Goal: Task Accomplishment & Management: Complete application form

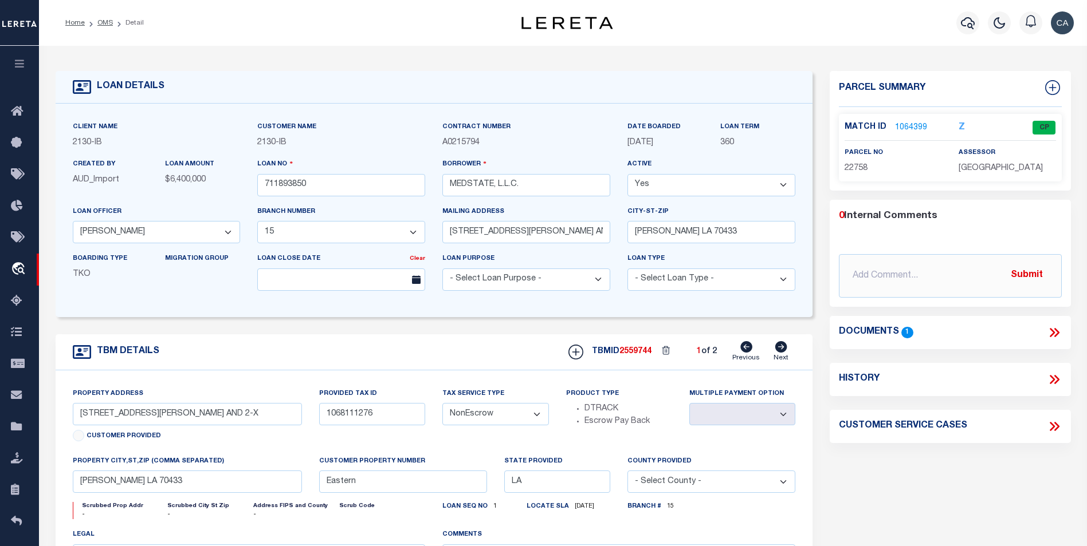
select select "4950"
select select "2464"
select select "NonEscrow"
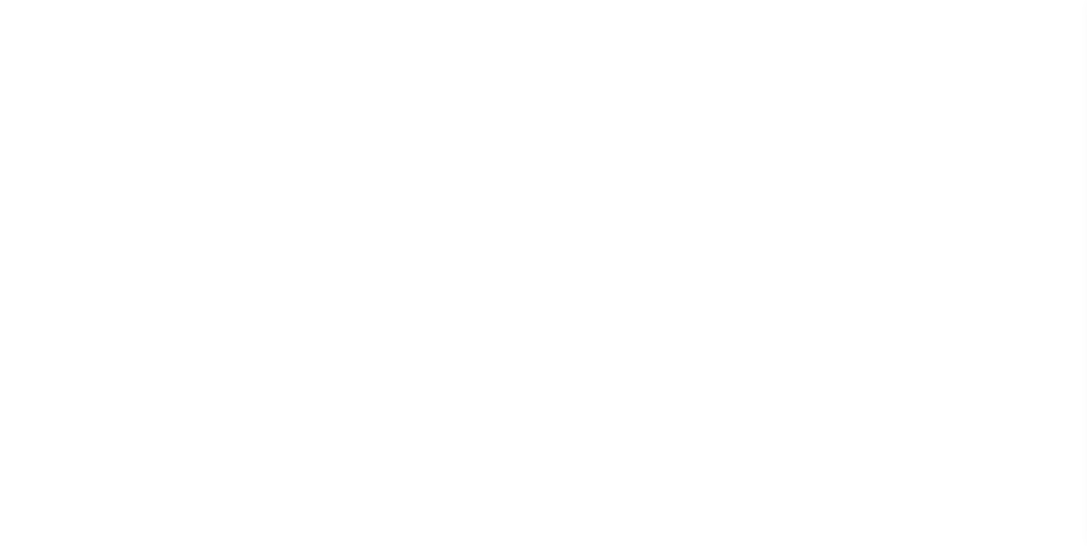
select select "4950"
select select "2464"
select select "NonEscrow"
type input "1203 S. TYLER ST., UNIT 3 AND 2-X"
type input "1068111276"
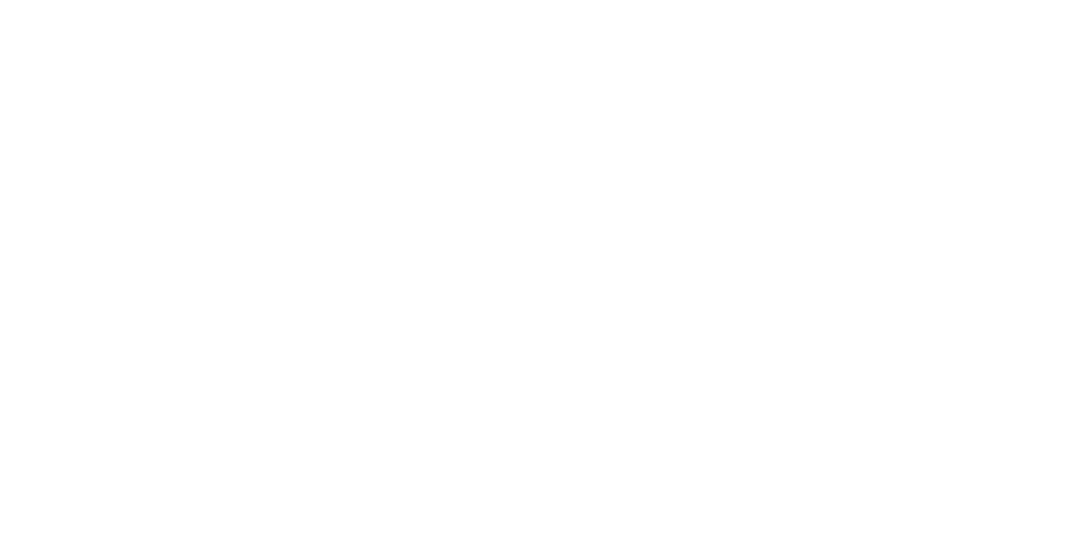
select select
type input "COVINGTON LA 70433"
type input "Eastern"
type input "LA"
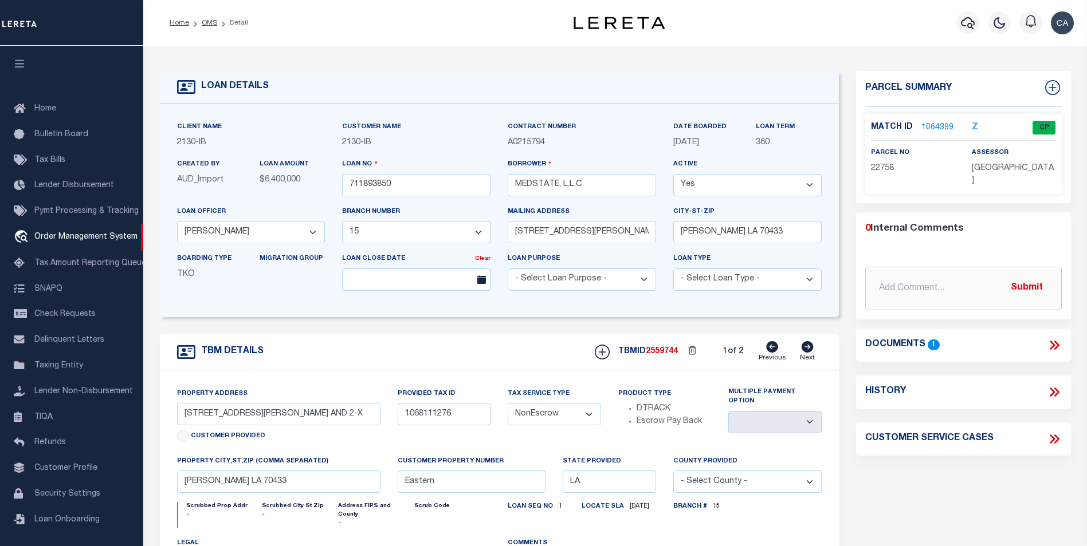
scroll to position [11, 0]
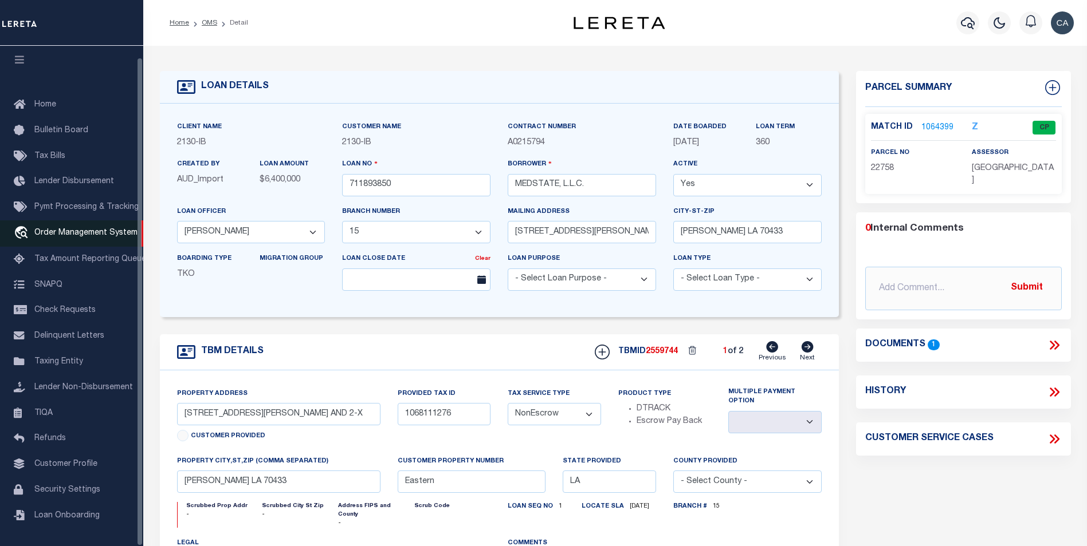
click at [96, 234] on link "travel_explore Order Management System" at bounding box center [71, 234] width 143 height 26
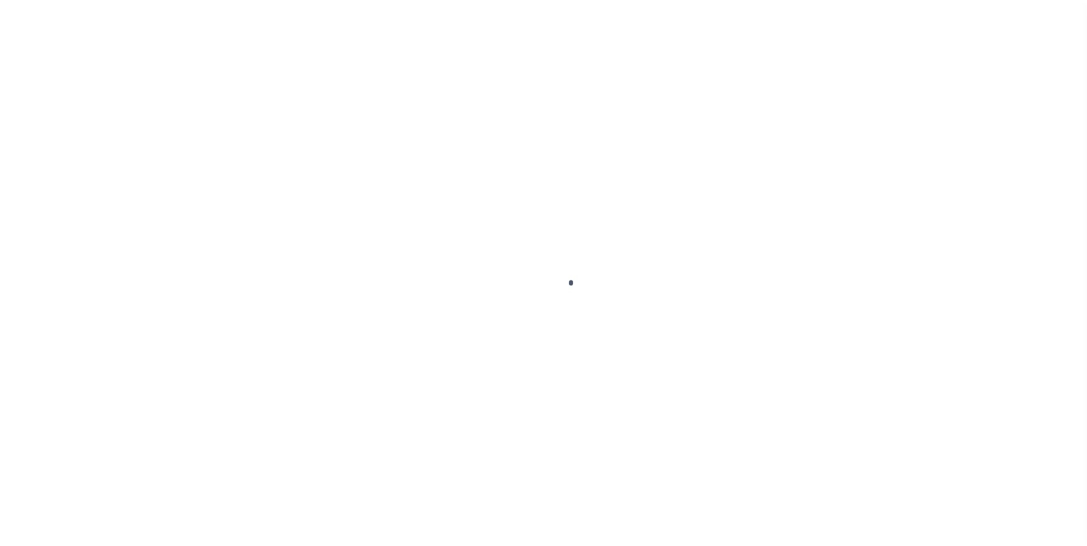
scroll to position [11, 0]
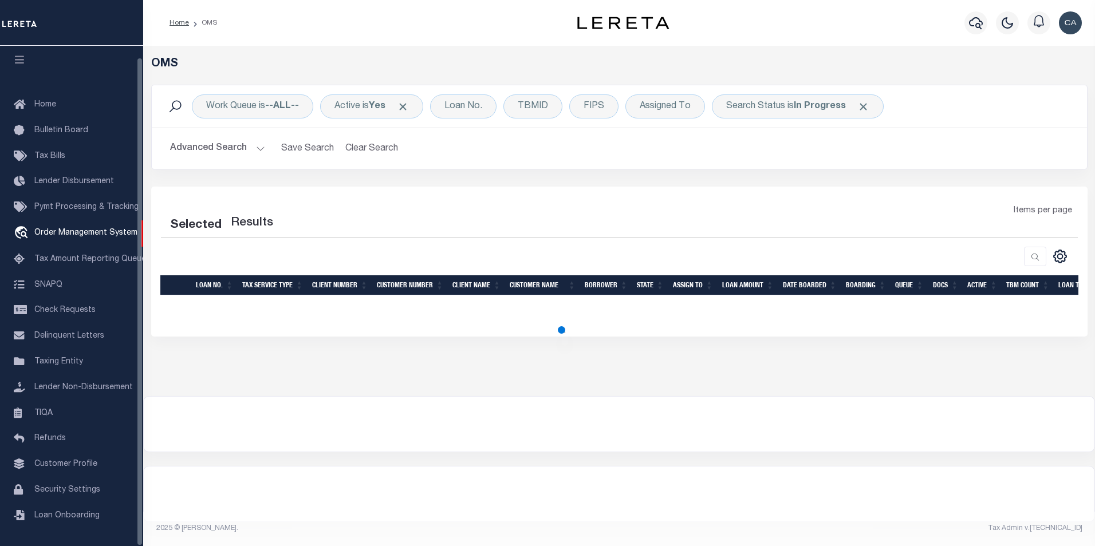
select select "200"
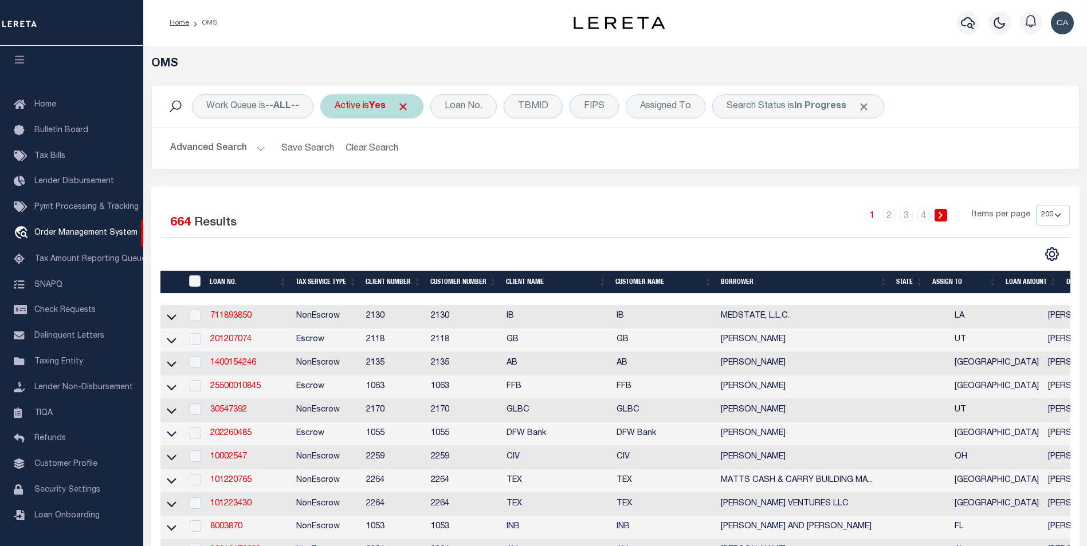
click at [407, 106] on span "Click to Remove" at bounding box center [403, 107] width 12 height 12
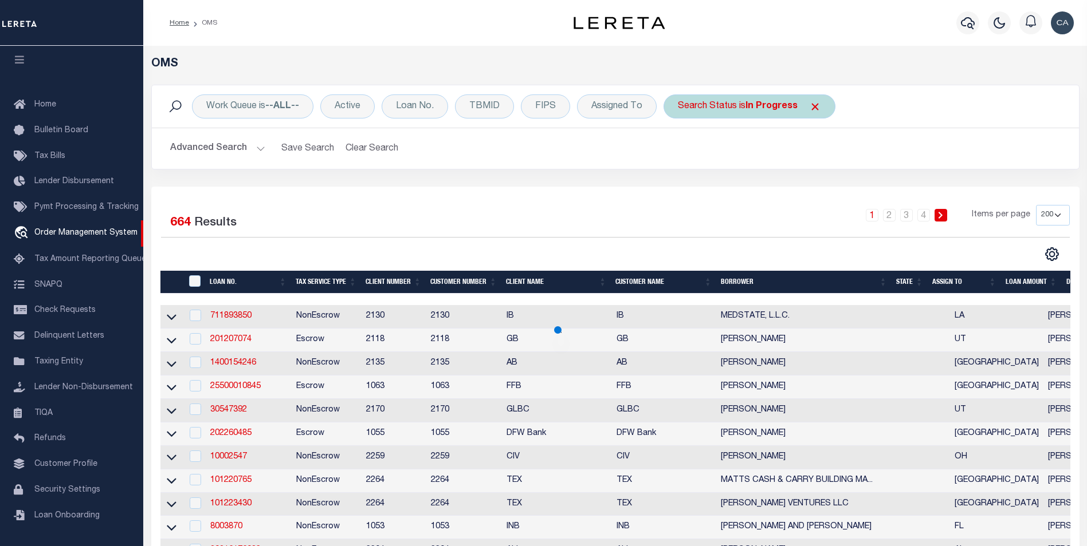
click at [809, 105] on span "Click to Remove" at bounding box center [815, 107] width 12 height 12
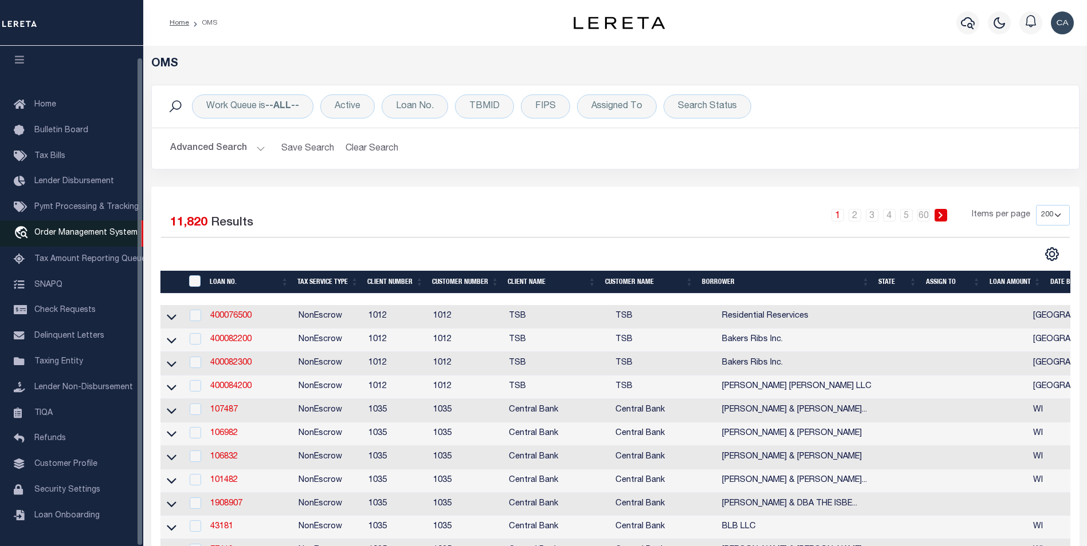
click at [69, 229] on span "Order Management System" at bounding box center [85, 233] width 103 height 8
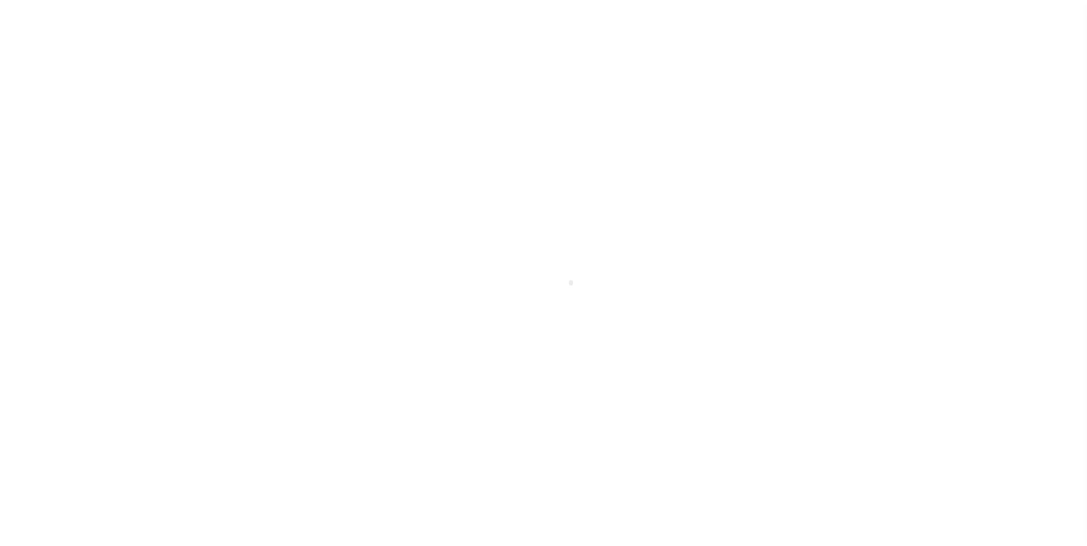
scroll to position [11, 0]
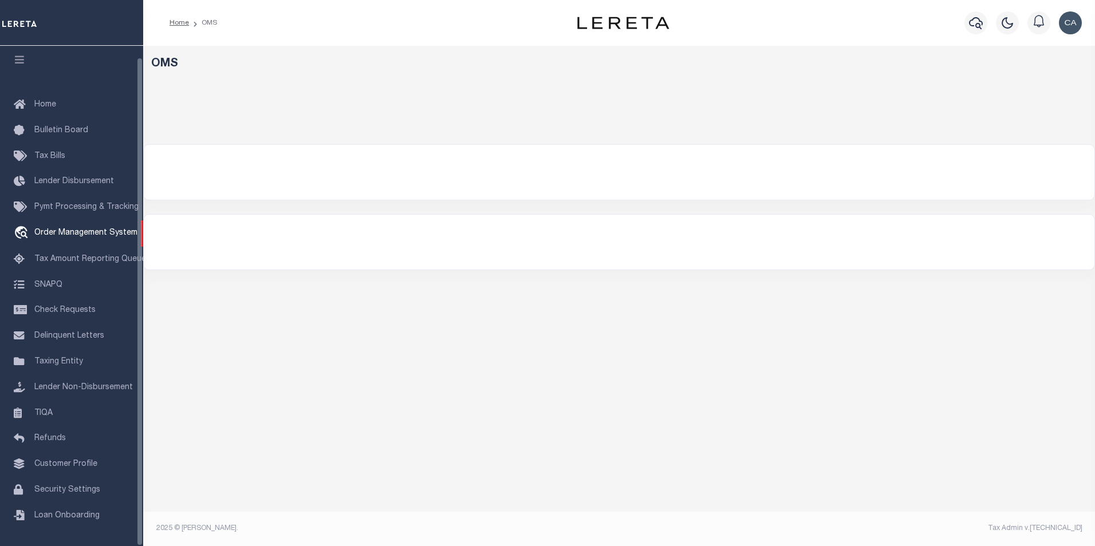
select select "200"
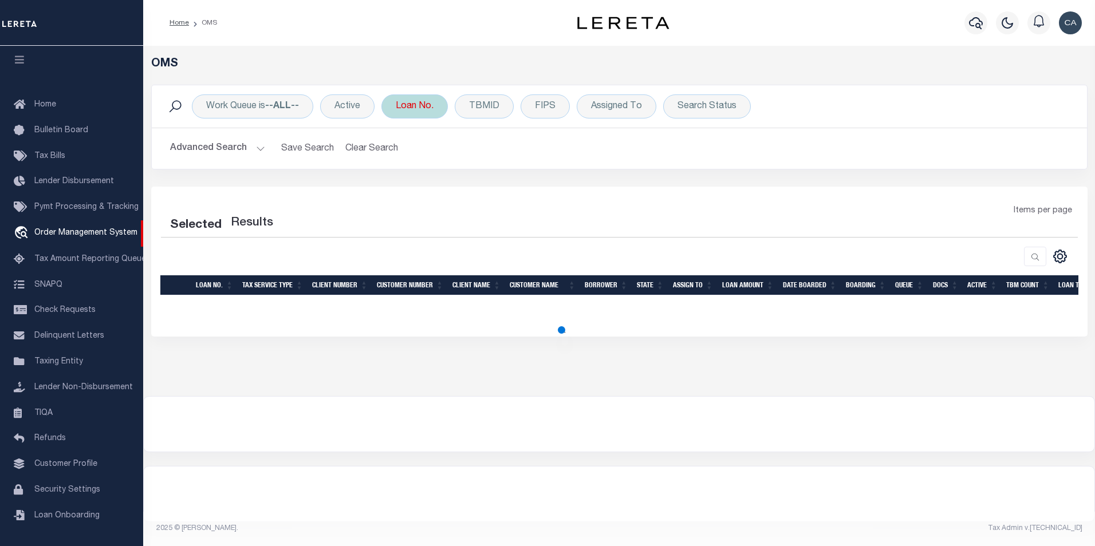
click at [413, 100] on div "Loan No." at bounding box center [415, 107] width 66 height 24
select select "200"
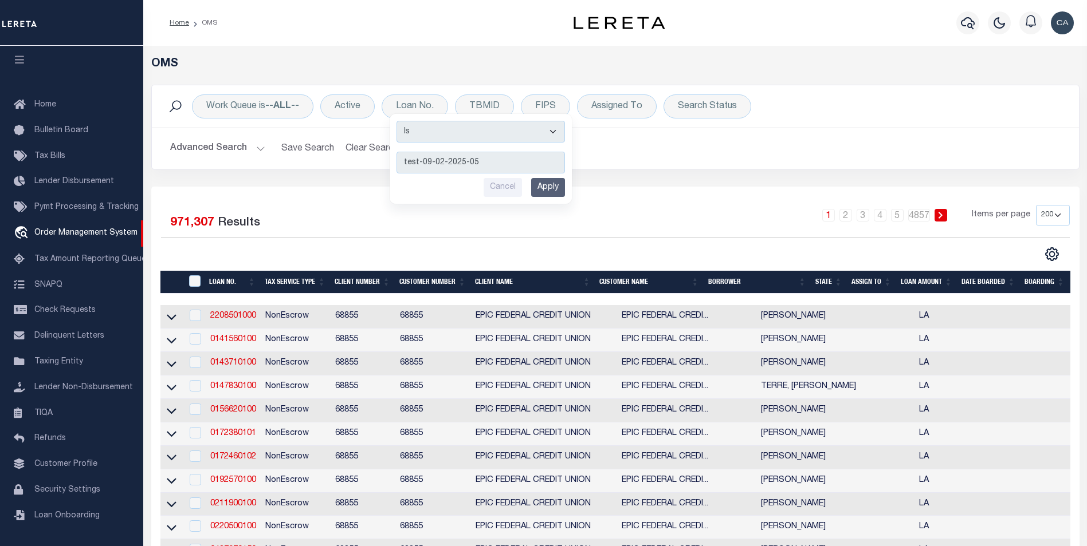
type input "test-09-02-2025-05"
click at [544, 179] on input "Apply" at bounding box center [548, 187] width 34 height 19
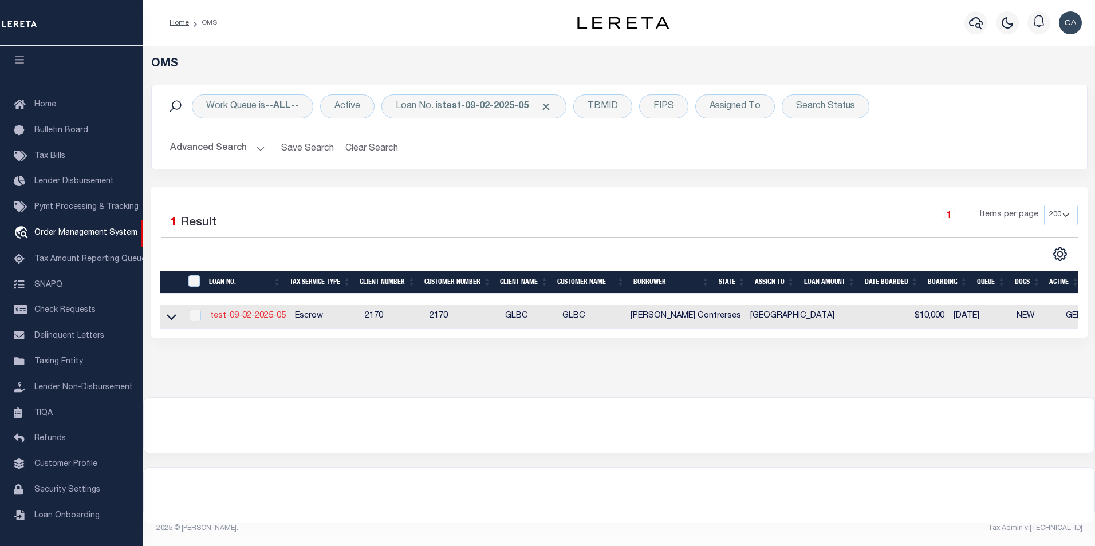
click at [265, 317] on link "test-09-02-2025-05" at bounding box center [248, 316] width 76 height 8
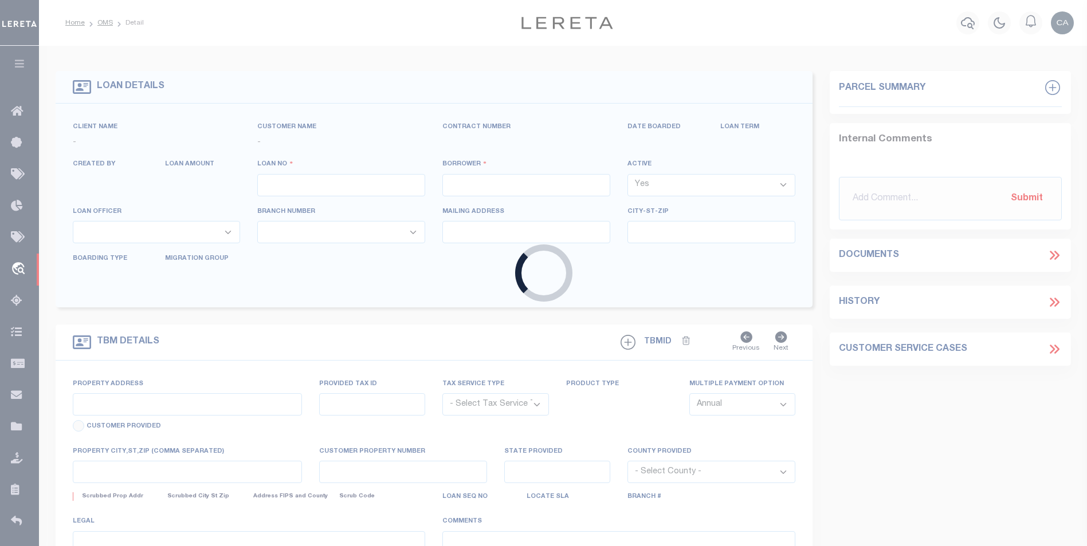
type input "test-09-02-2025-05"
type input "[PERSON_NAME] Contrerses"
select select
type input "209 ELLA LN"
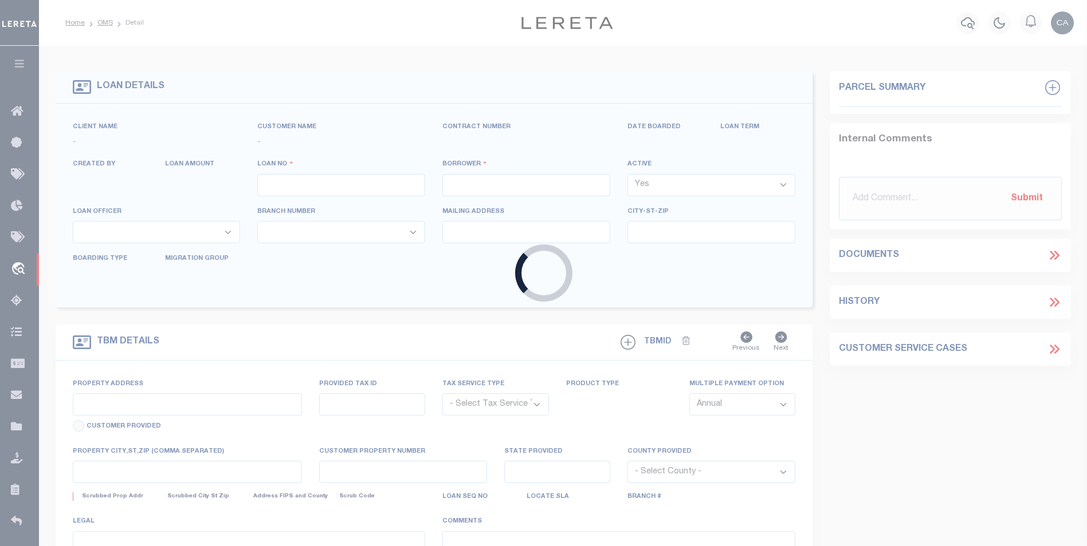
type input "BULLARD TX 75757-9714"
type input "09/01/2025"
select select "10"
select select "Escrow"
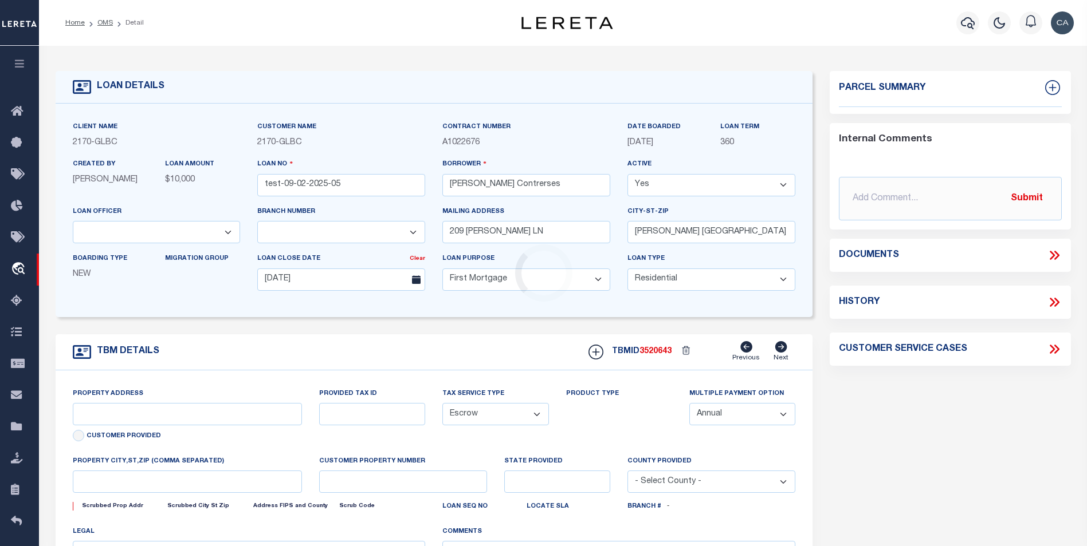
type input "209 ELLA LN"
type input "1302"
select select
type input "BULLARD TX 75757-9714"
type input "QA-CNUMBER-102134"
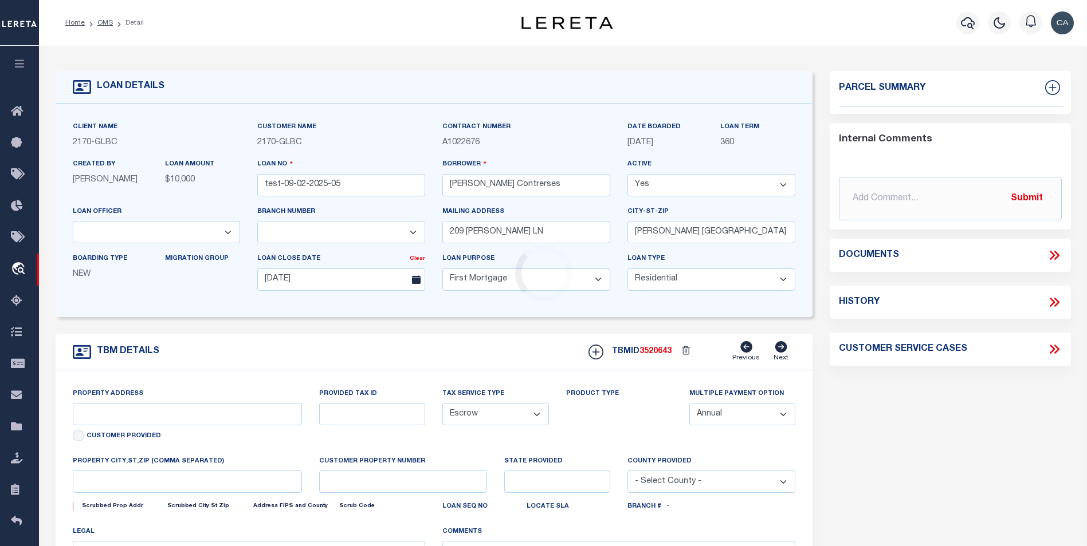
type input "[GEOGRAPHIC_DATA]"
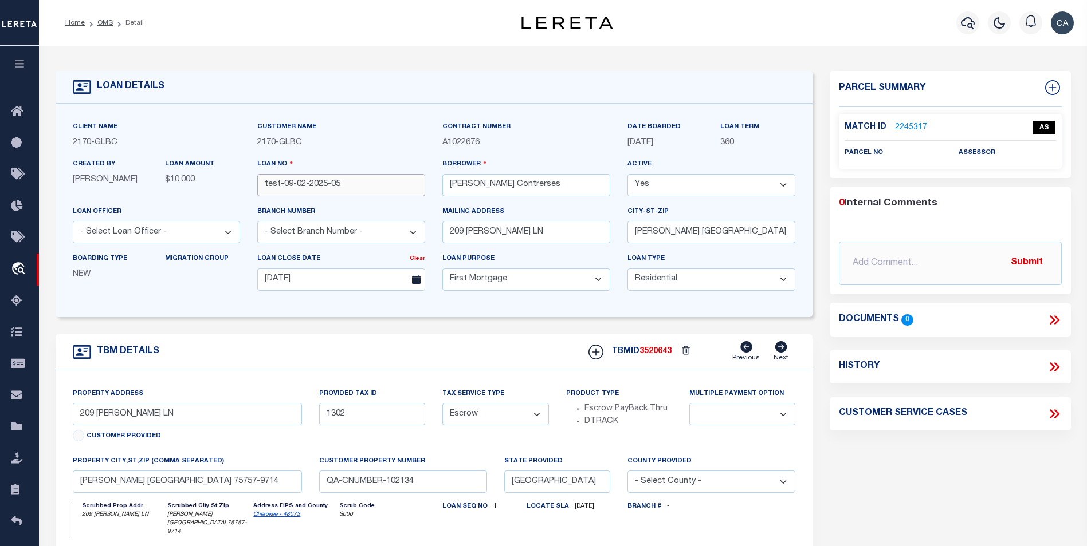
click at [333, 193] on input "test-09-02-2025-05" at bounding box center [341, 185] width 168 height 22
click at [656, 352] on span "3520643" at bounding box center [655, 352] width 32 height 8
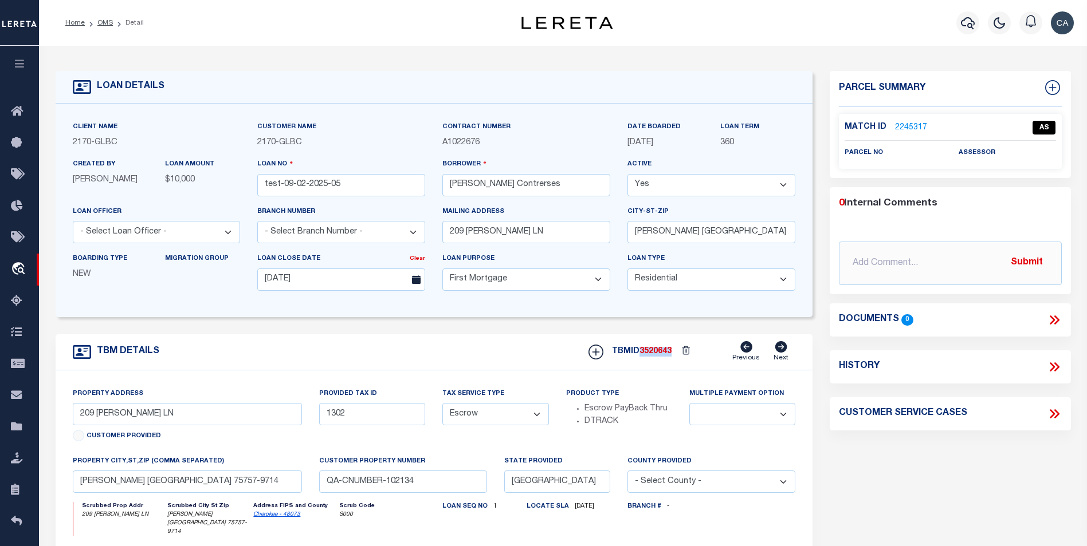
copy span "3520643"
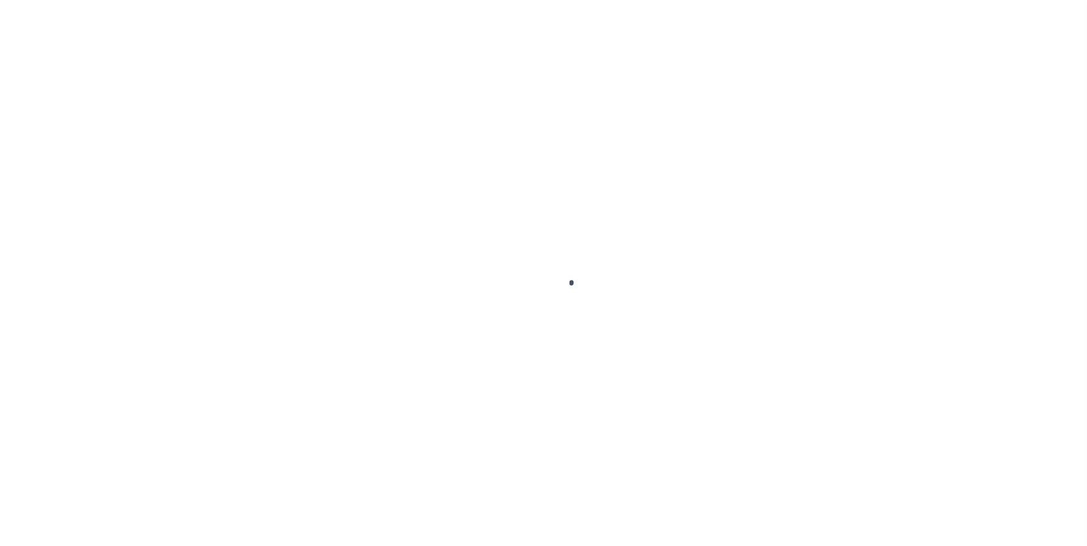
type input "test-09-02-2025-05"
type input "[PERSON_NAME] Contrerses"
select select
type input "209 [PERSON_NAME] LN"
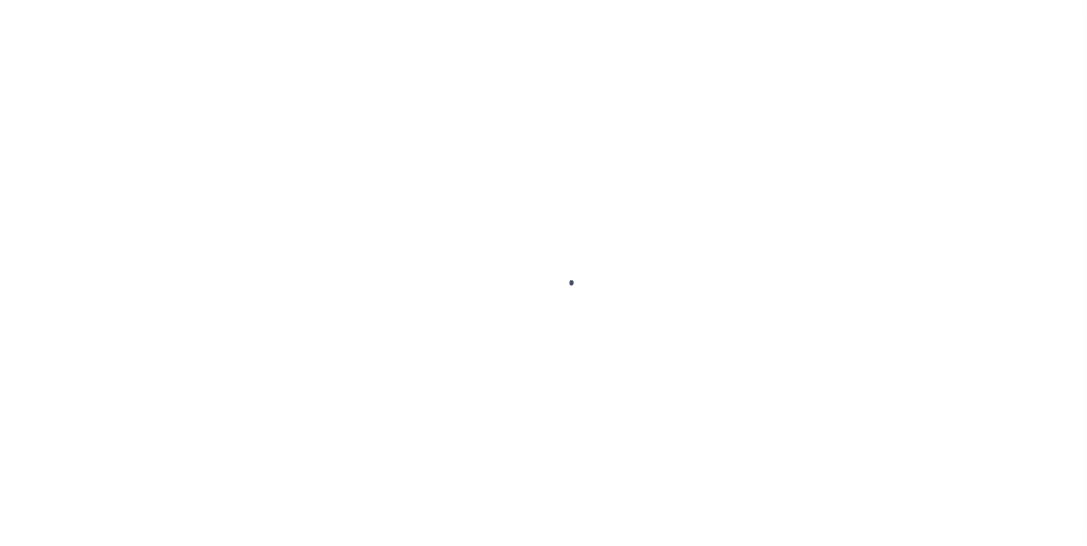
type input "[PERSON_NAME] [GEOGRAPHIC_DATA] 75757-9714"
type input "[DATE]"
select select "10"
select select "Escrow"
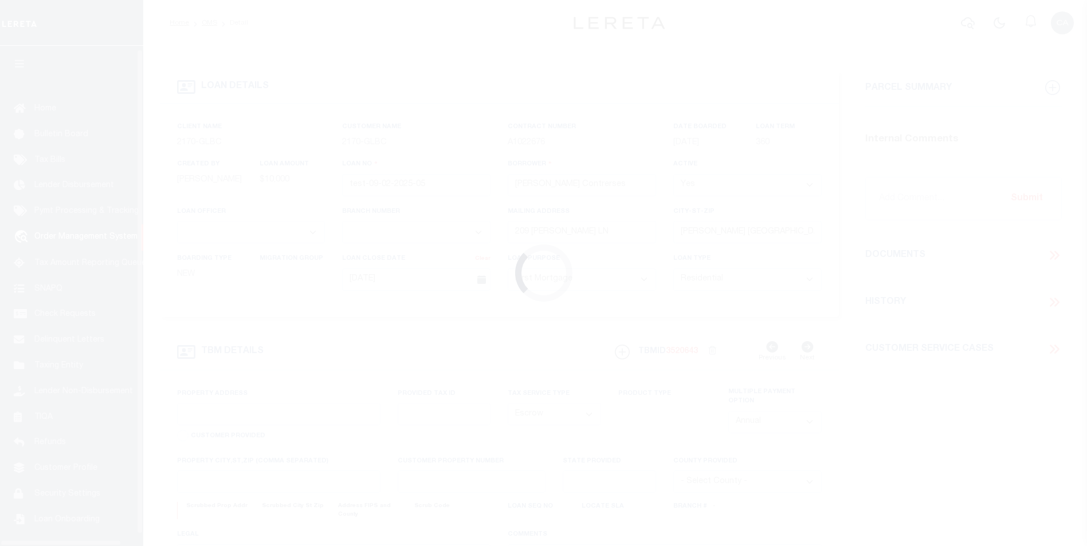
scroll to position [11, 0]
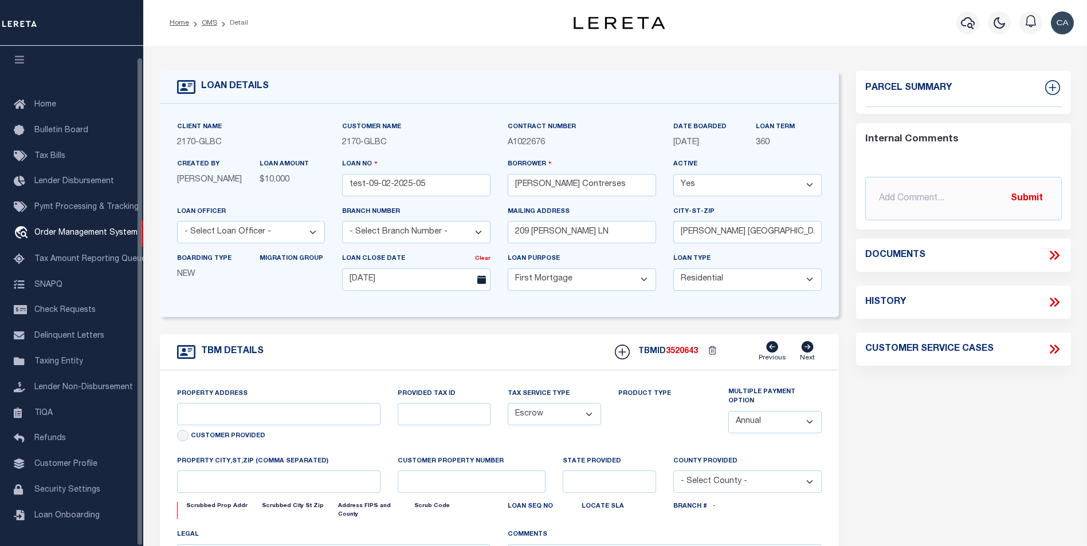
type input "209 ELLA LN"
type input "1302"
select select
type input "BULLARD TX 75757-9714"
type input "QA-CNUMBER-102134"
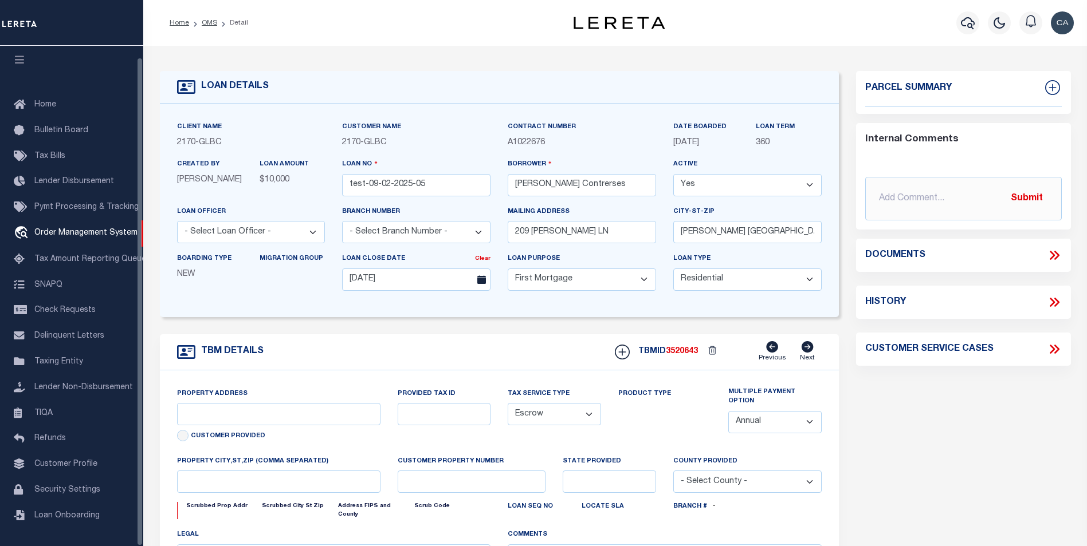
type input "[GEOGRAPHIC_DATA]"
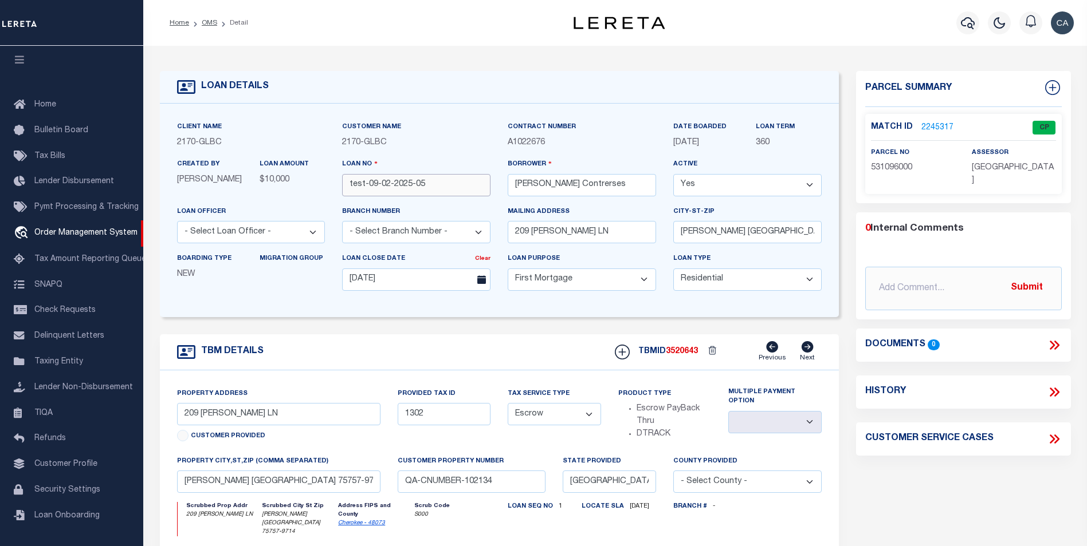
click at [432, 182] on input "test-09-02-2025-05" at bounding box center [416, 185] width 148 height 22
click at [453, 200] on div "Loan No test-09-02-2025-05" at bounding box center [416, 181] width 166 height 47
click at [571, 324] on form "LOAN DETAILS Client Name 2170 - GLBC 2170 -" at bounding box center [499, 392] width 679 height 643
click at [523, 323] on form "LOAN DETAILS Client Name 2170 - GLBC 2170 -" at bounding box center [499, 392] width 679 height 643
click at [690, 357] on h5 "TBMID 3520643" at bounding box center [668, 352] width 60 height 10
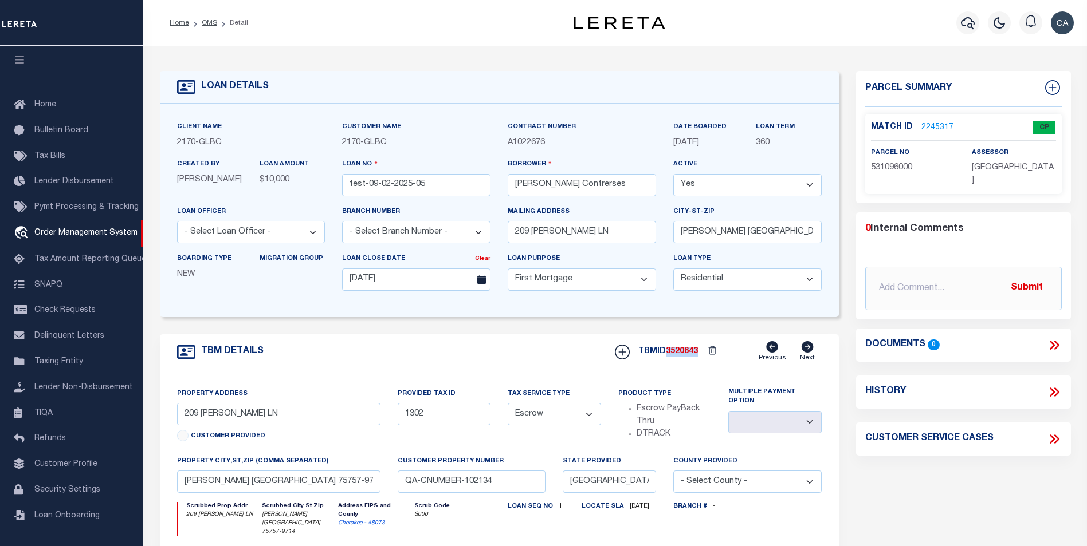
click at [690, 357] on h5 "TBMID 3520643" at bounding box center [668, 352] width 60 height 10
copy span "3520643"
click at [316, 419] on input "209 ELLA LN" at bounding box center [278, 414] width 203 height 22
click at [367, 398] on div "Property Address 209 ELLA LN Customer Provided" at bounding box center [278, 417] width 203 height 58
click at [257, 403] on div "Property Address 209 ELLA LN Customer Provided" at bounding box center [278, 417] width 203 height 58
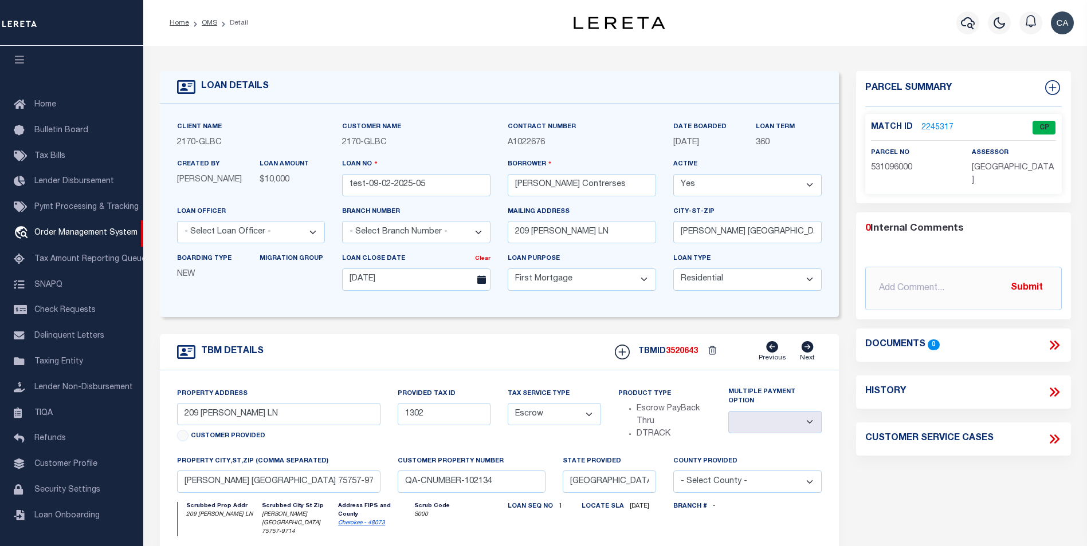
click at [241, 396] on label "Property Address" at bounding box center [212, 395] width 70 height 10
click at [304, 393] on div "Property Address 209 ELLA LN Customer Provided" at bounding box center [278, 417] width 203 height 58
click at [233, 416] on input "209 ELLA LN" at bounding box center [278, 414] width 203 height 22
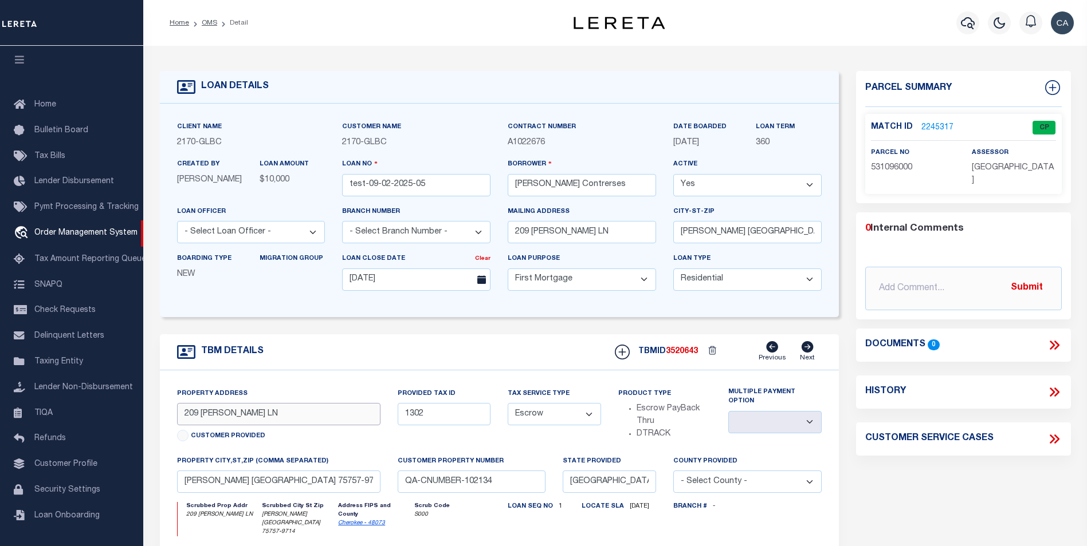
click at [233, 416] on input "209 ELLA LN" at bounding box center [278, 414] width 203 height 22
click at [233, 399] on label "Property Address" at bounding box center [212, 395] width 70 height 10
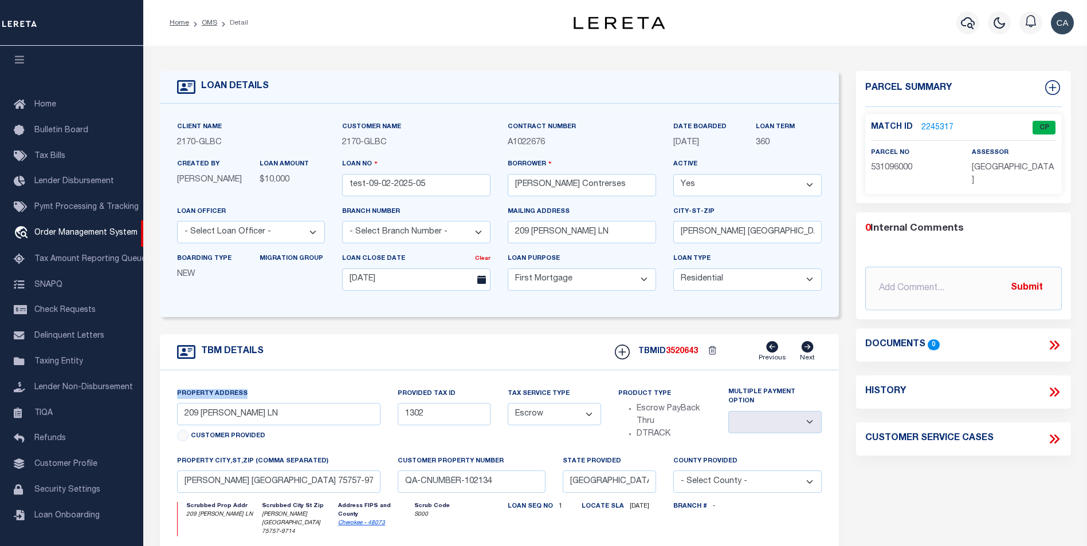
copy label "Property Address"
click at [250, 462] on label "property city,st,zip (Comma separated)" at bounding box center [252, 462] width 151 height 10
copy label "property city,st,zip (Comma separated)"
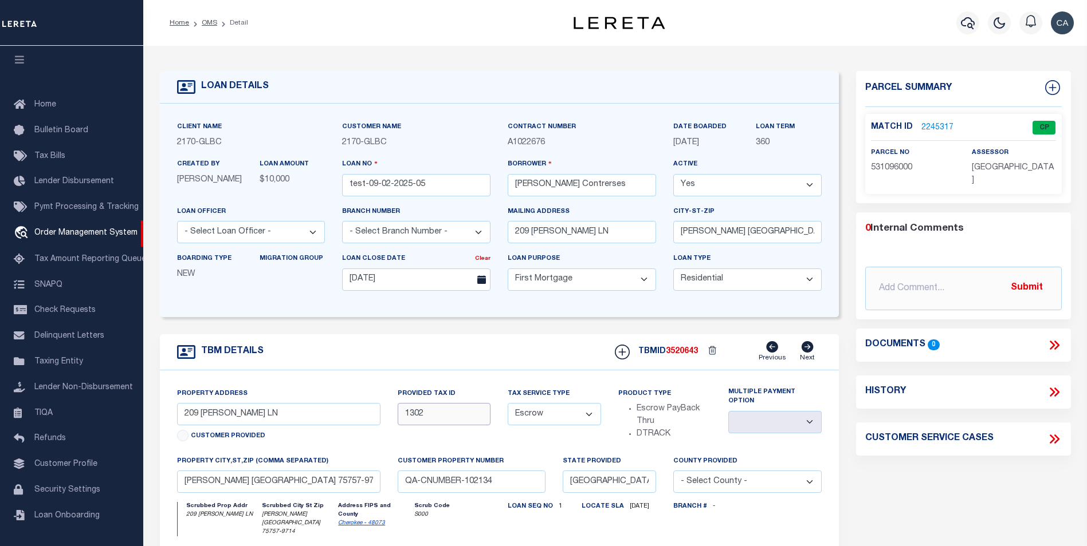
click at [455, 423] on input "1302" at bounding box center [444, 414] width 93 height 22
click at [462, 378] on div "Property Address 209 ELLA LN Customer Provided Provided Tax ID 1302 Tax Service…" at bounding box center [499, 520] width 679 height 299
click at [237, 397] on label "Property Address" at bounding box center [212, 395] width 70 height 10
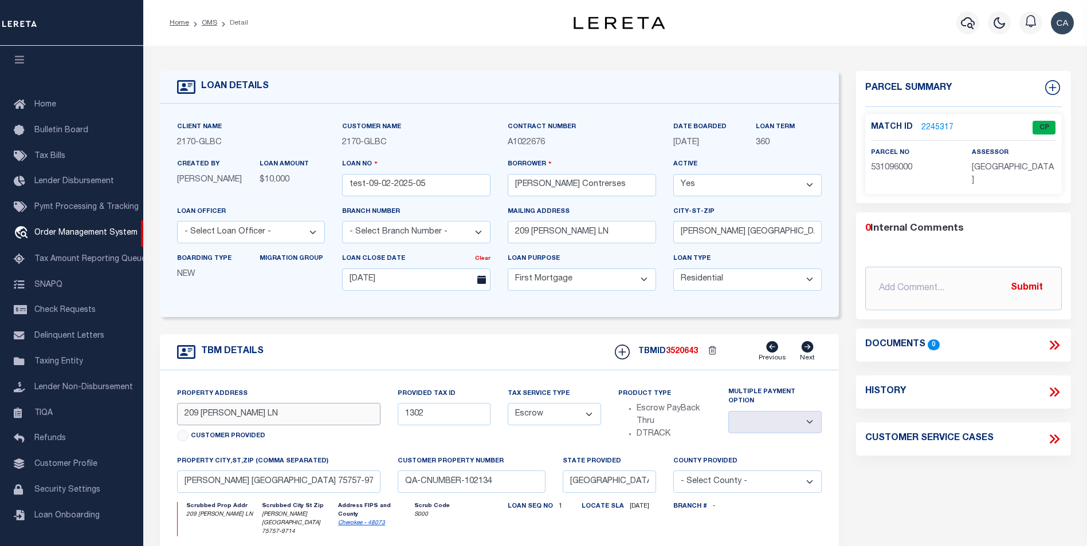
click at [312, 423] on input "209 ELLA LN" at bounding box center [278, 414] width 203 height 22
click at [246, 419] on input "209 ELLA LN edited" at bounding box center [278, 414] width 203 height 22
type input "209 ELLA LN edited"
click at [311, 482] on body "Home OMS Detail" at bounding box center [543, 444] width 1087 height 888
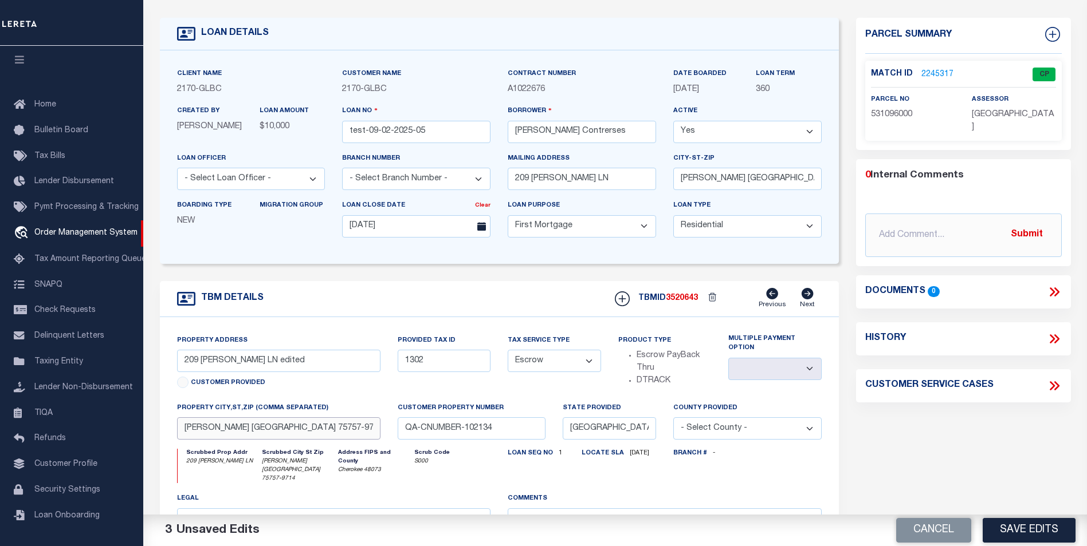
scroll to position [57, 0]
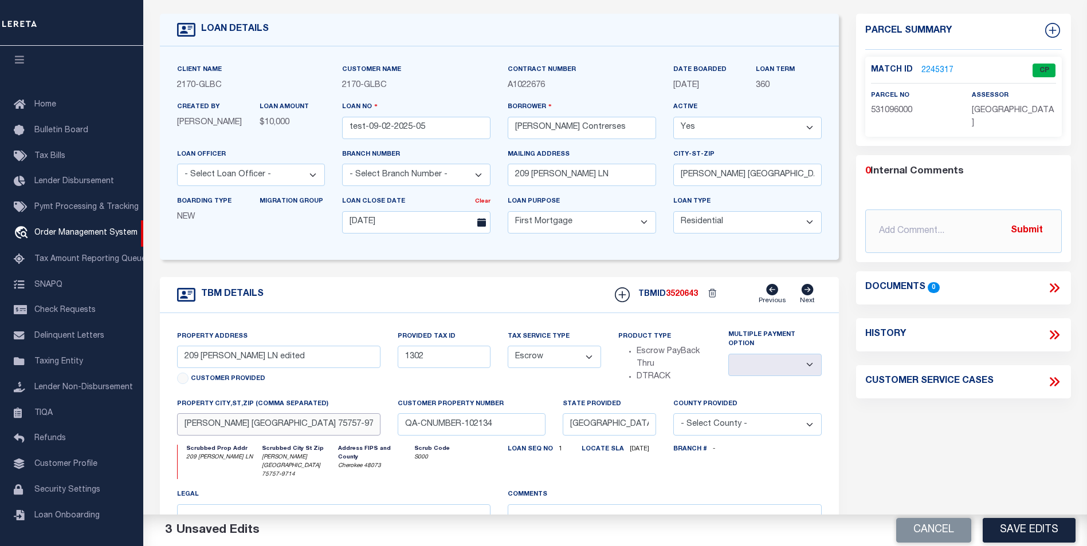
paste input "edited"
type input "BULLARD TX 75757-9714 edited 2"
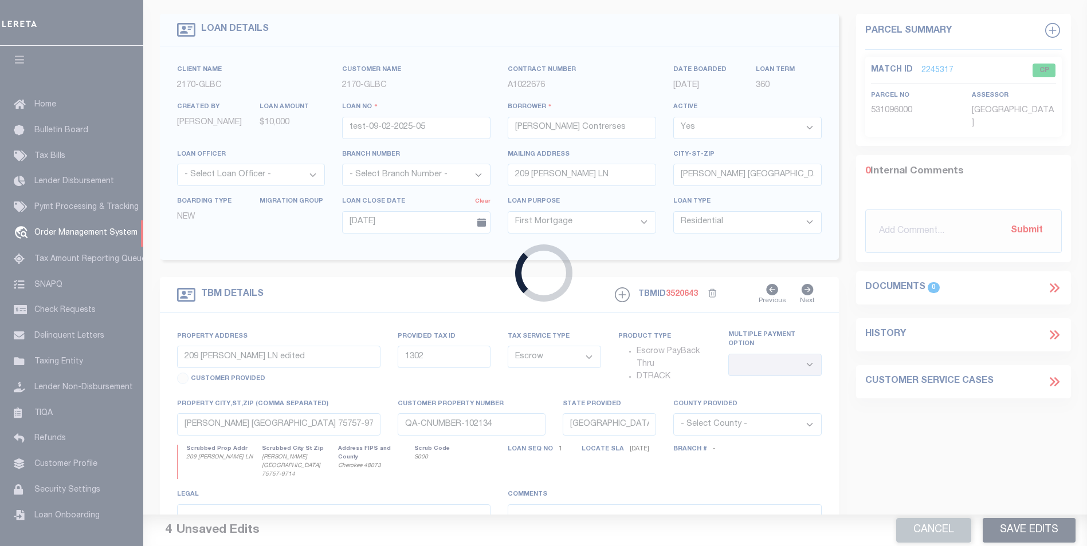
click at [726, 462] on body "Home OMS Detail" at bounding box center [543, 382] width 1087 height 879
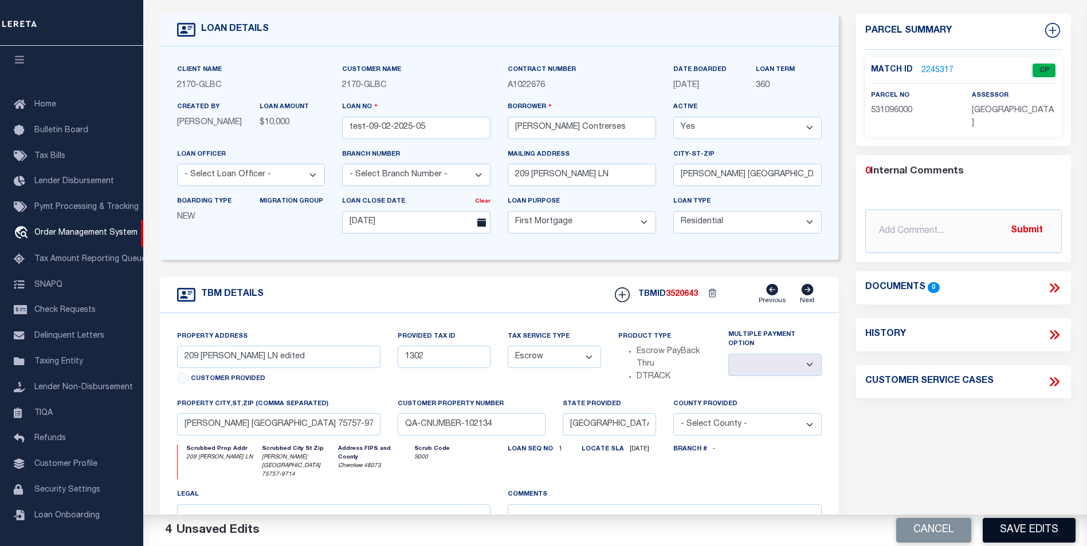
click at [1033, 528] on button "Save Edits" at bounding box center [1028, 530] width 93 height 25
type input "209 ELLA LN"
select select
type input "BULLARD TX 75757-9714"
select select
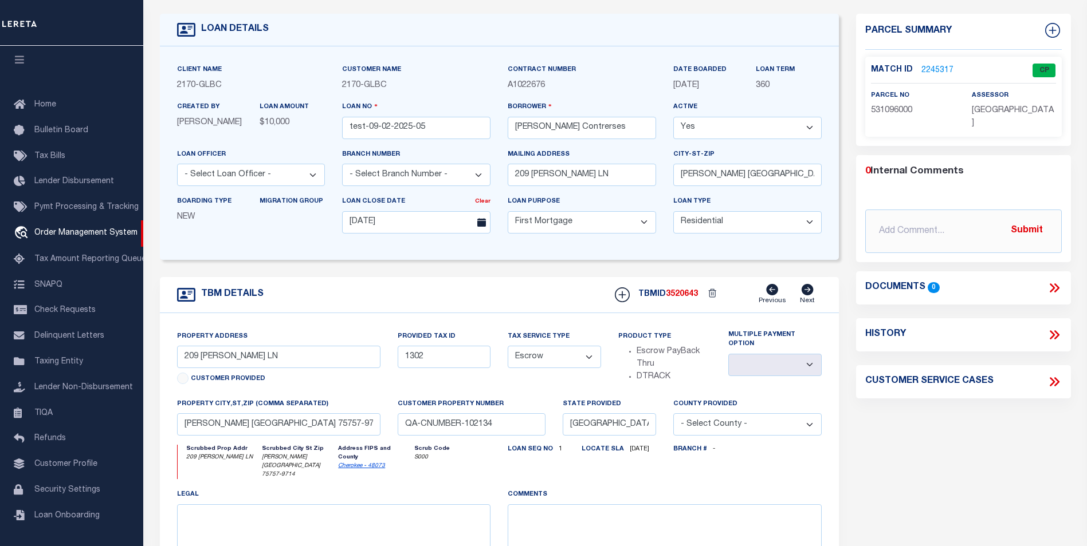
click at [913, 460] on div "Parcel Summary Match ID 2245317 0" at bounding box center [963, 331] width 232 height 634
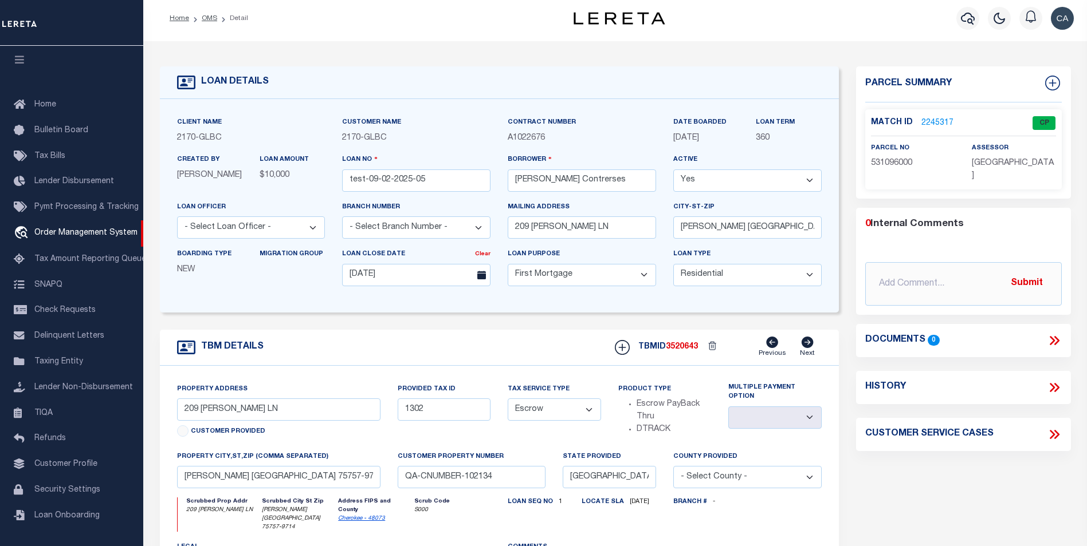
scroll to position [0, 0]
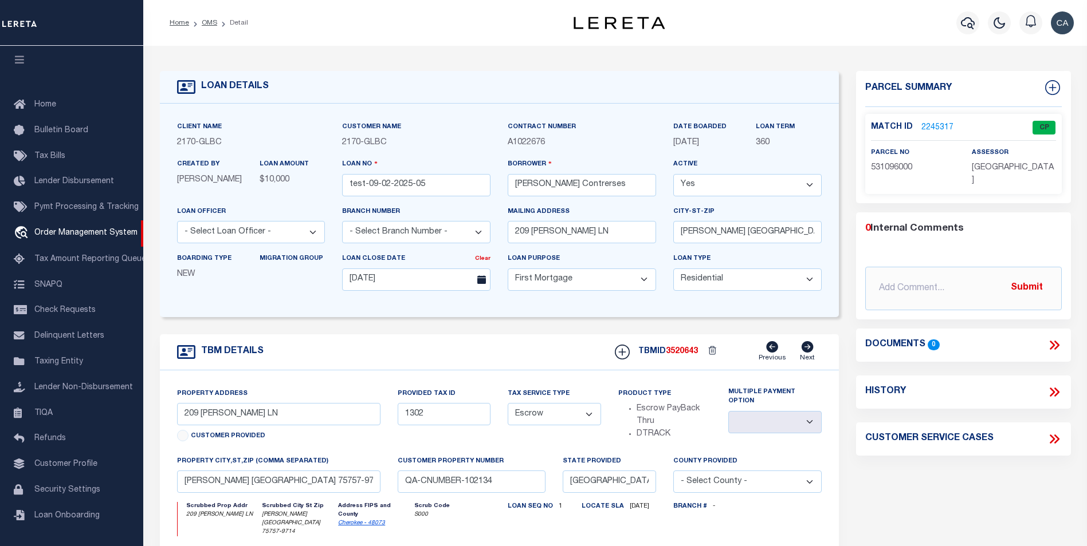
click at [322, 404] on div "Property Address 209 ELLA LN Customer Provided" at bounding box center [278, 417] width 203 height 58
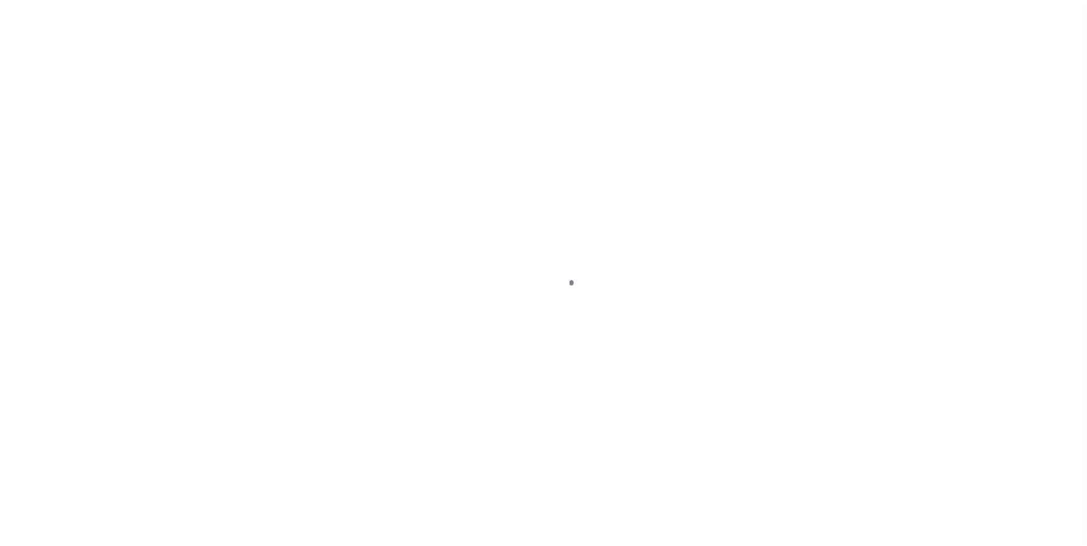
type input "test-09-02-2025-05"
type input "[PERSON_NAME] Contrerses"
select select
type input "209 [PERSON_NAME] LN"
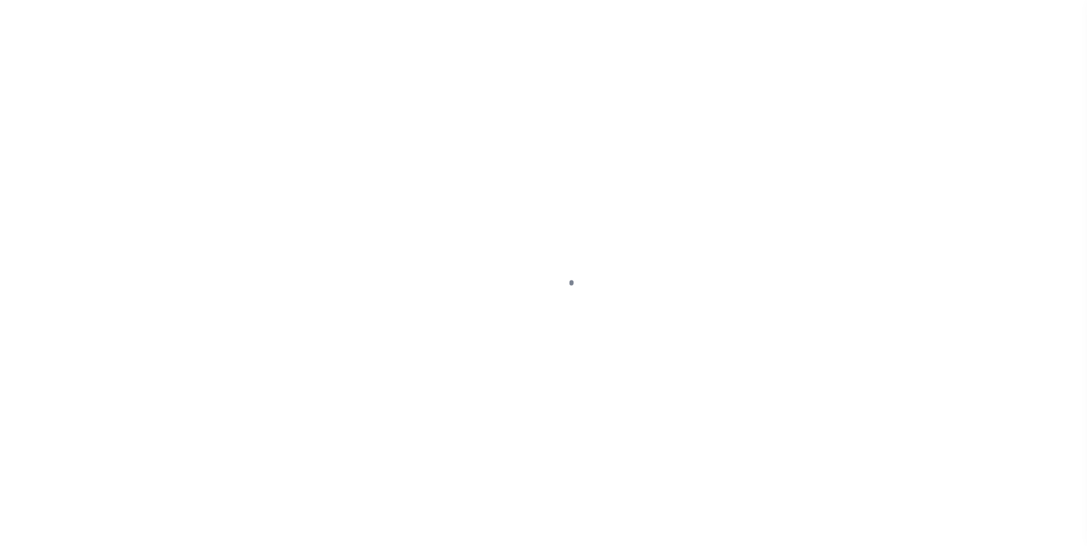
type input "[PERSON_NAME] [GEOGRAPHIC_DATA] 75757-9714"
type input "[DATE]"
select select "10"
select select "Escrow"
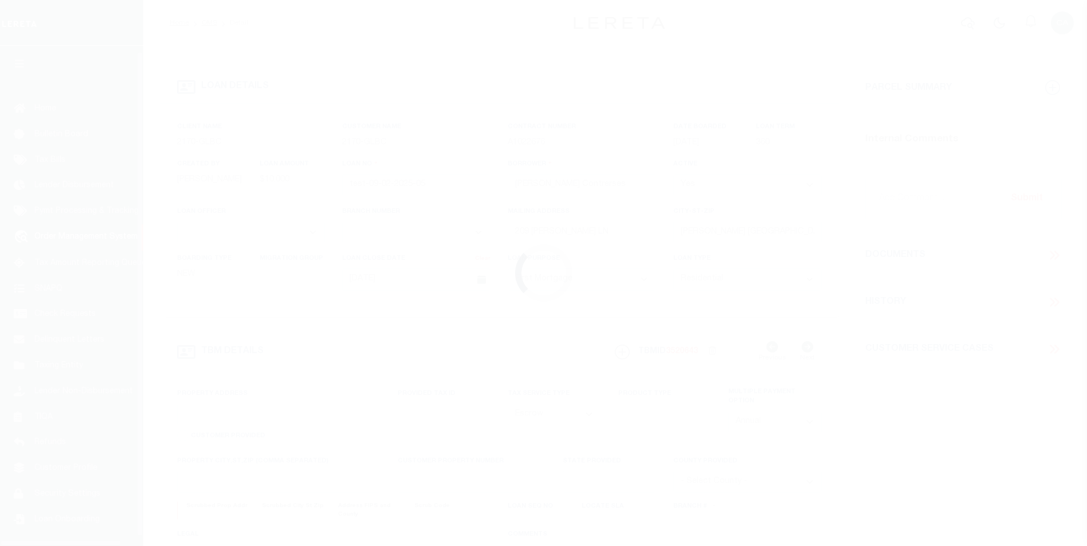
type input "209 [PERSON_NAME] LN edited"
type input "1302"
select select
type input "BULLARD TX 75757-9714 edited 2"
type input "QA-CNUMBER-102134"
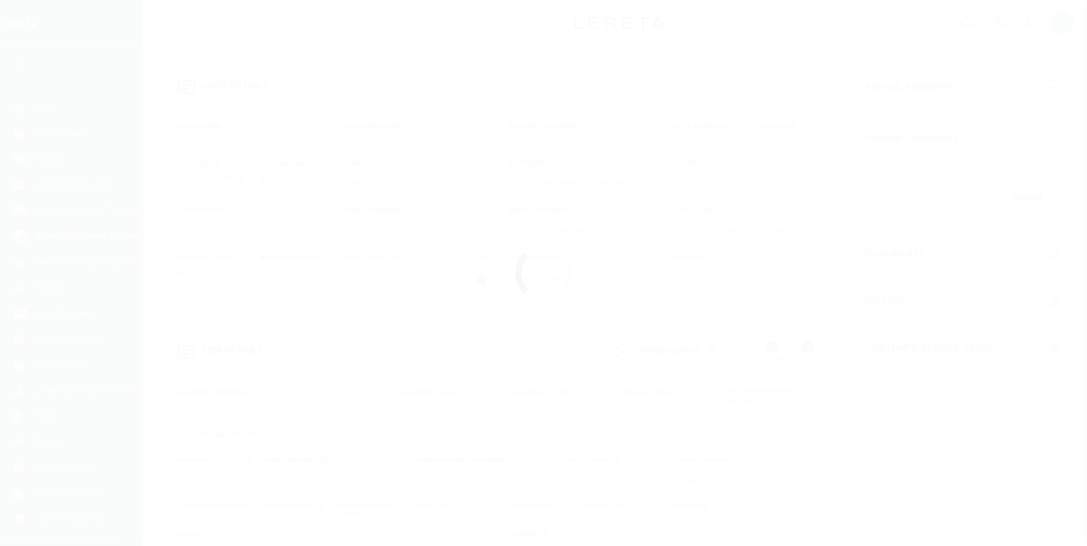
type input "[GEOGRAPHIC_DATA]"
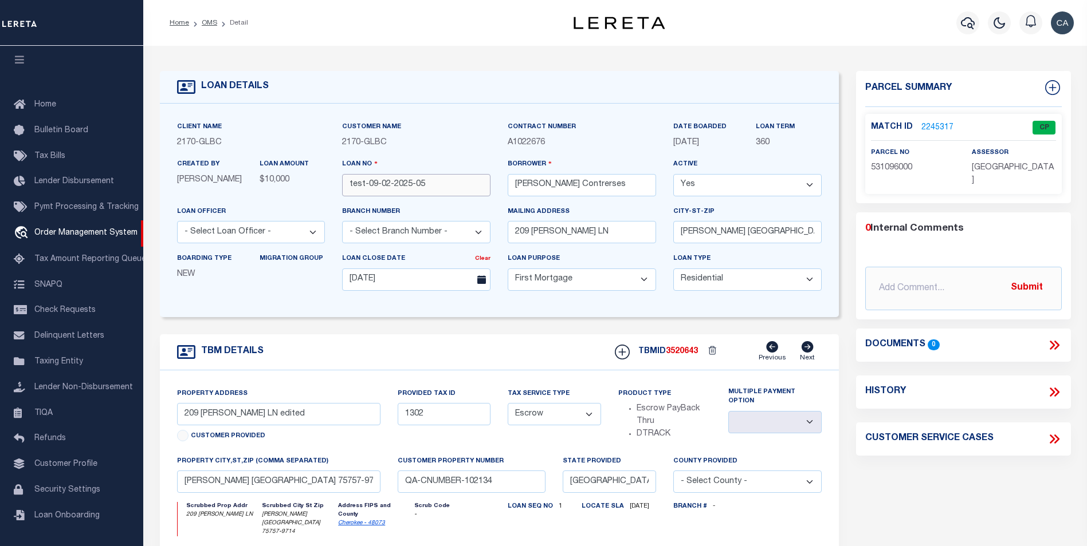
click at [442, 187] on input "test-09-02-2025-05" at bounding box center [416, 185] width 148 height 22
click at [693, 355] on span "3520643" at bounding box center [682, 352] width 32 height 8
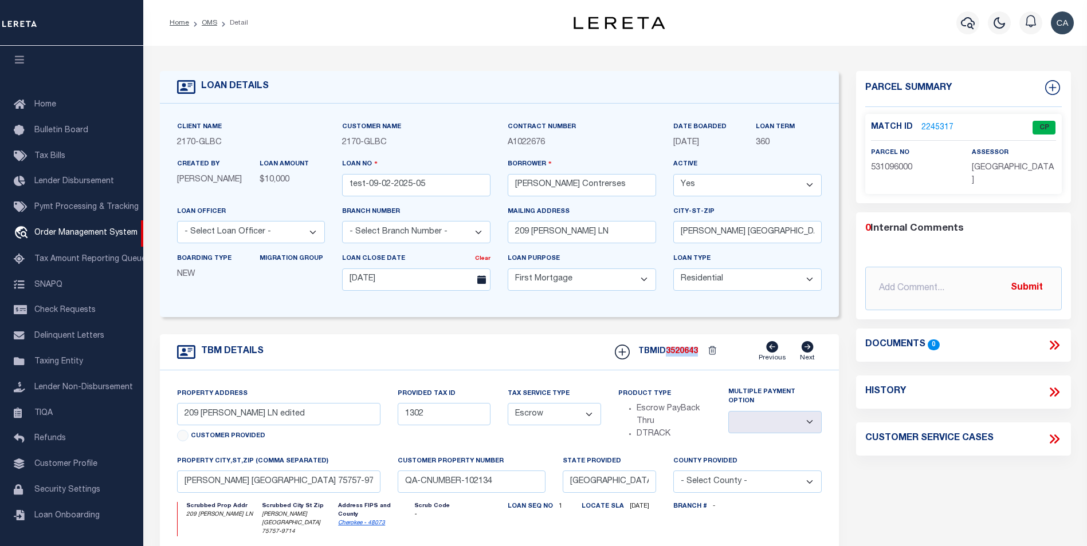
click at [693, 355] on span "3520643" at bounding box center [682, 352] width 32 height 8
copy span "3520643"
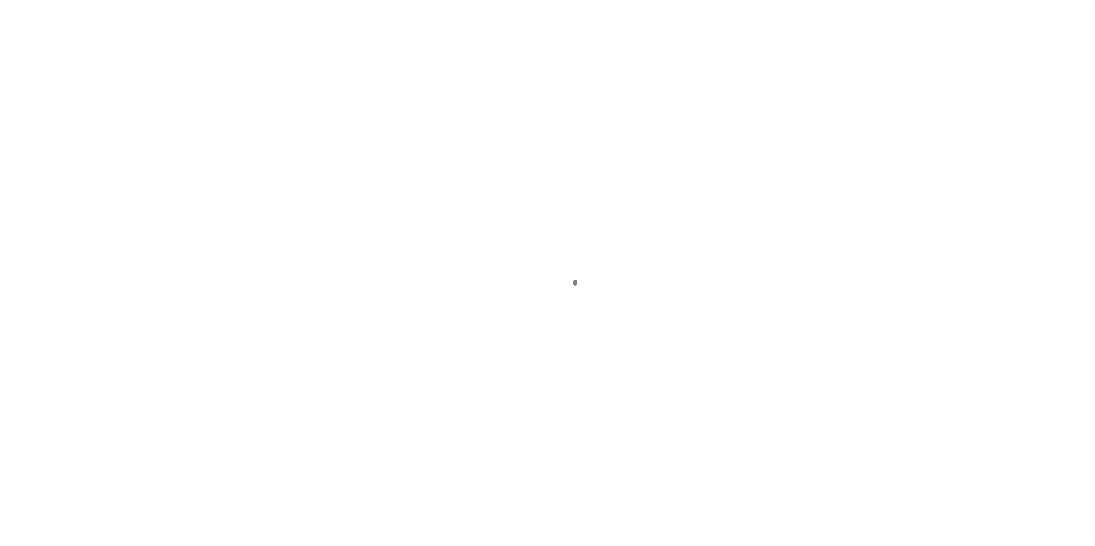
scroll to position [11, 0]
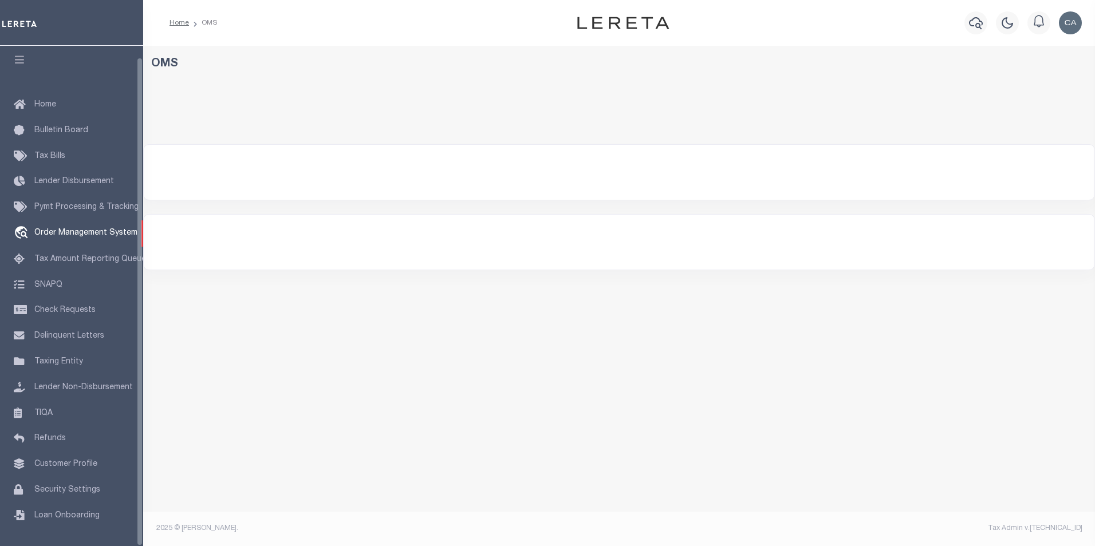
select select "200"
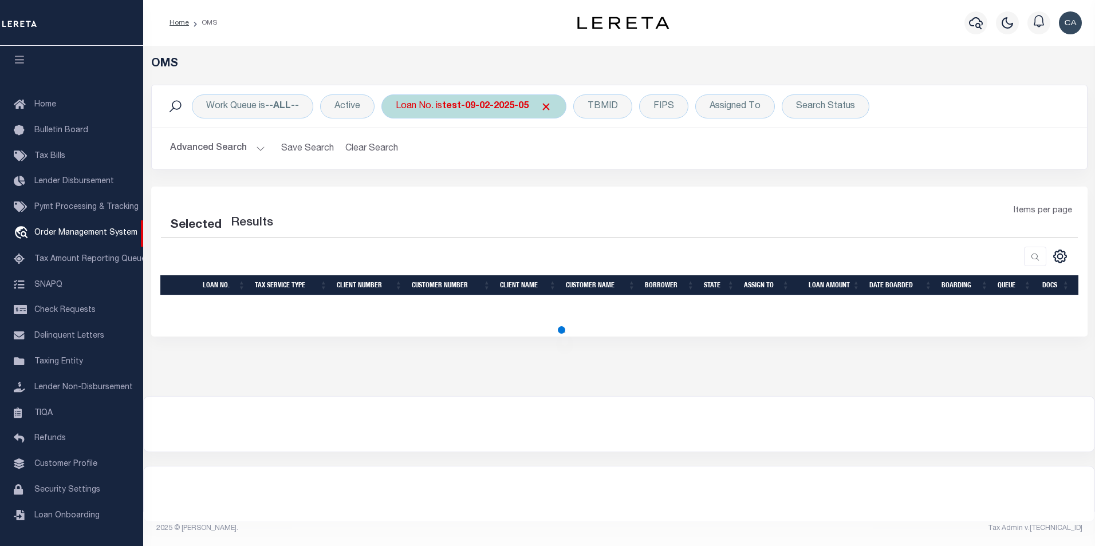
select select "200"
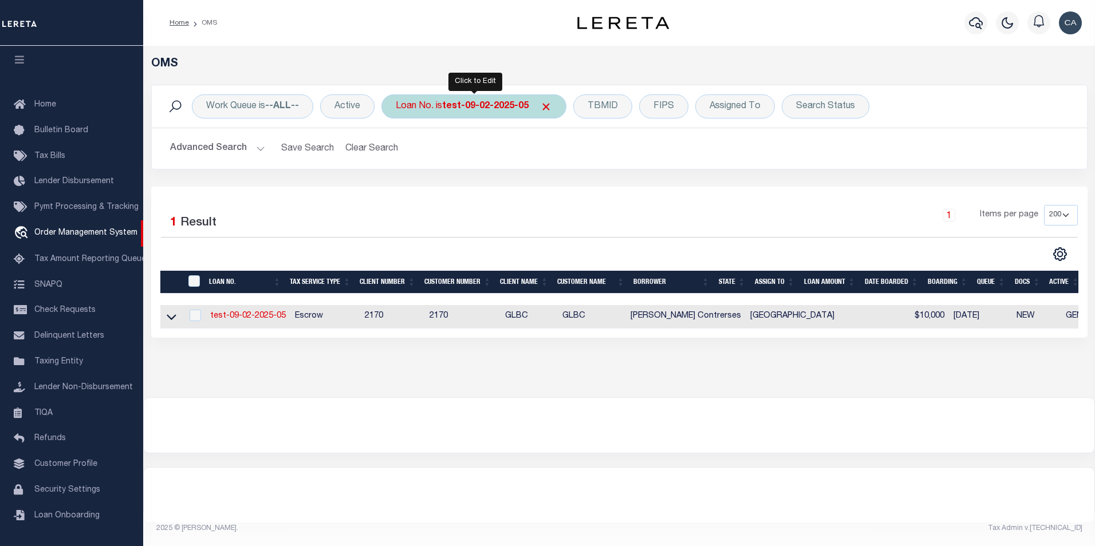
click at [477, 110] on b "test-09-02-2025-05" at bounding box center [485, 106] width 86 height 9
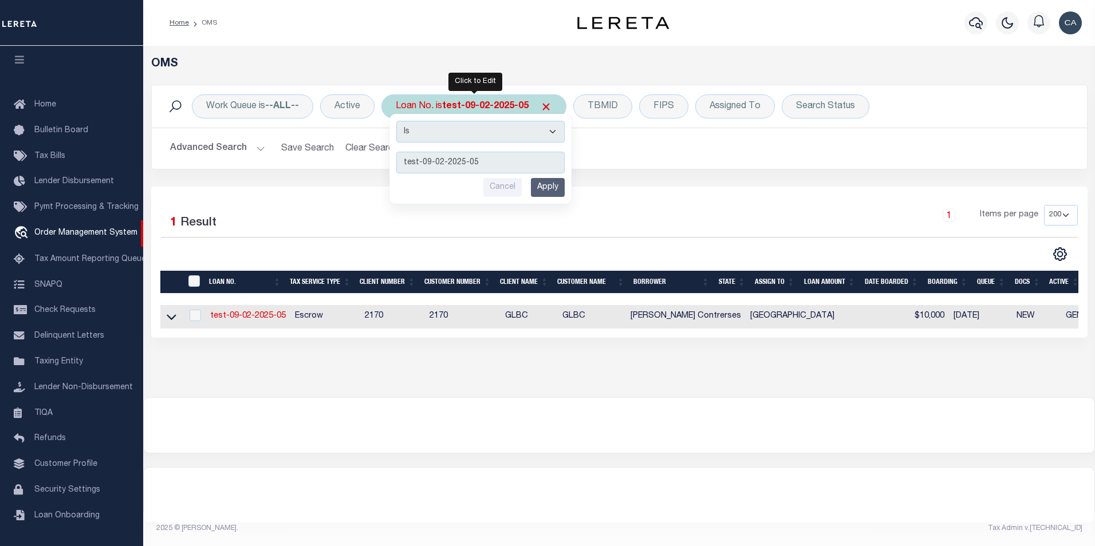
click at [552, 176] on div "Is Contains test-09-02-2025-05 Cancel Apply" at bounding box center [481, 159] width 182 height 90
click at [553, 180] on input "Apply" at bounding box center [548, 187] width 34 height 19
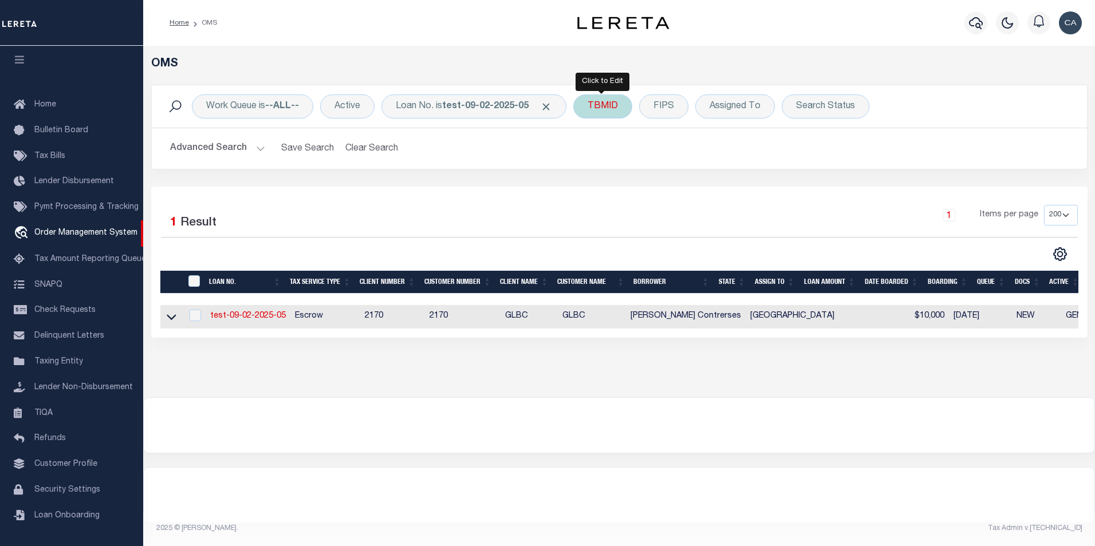
click at [604, 100] on div "TBMID" at bounding box center [602, 107] width 59 height 24
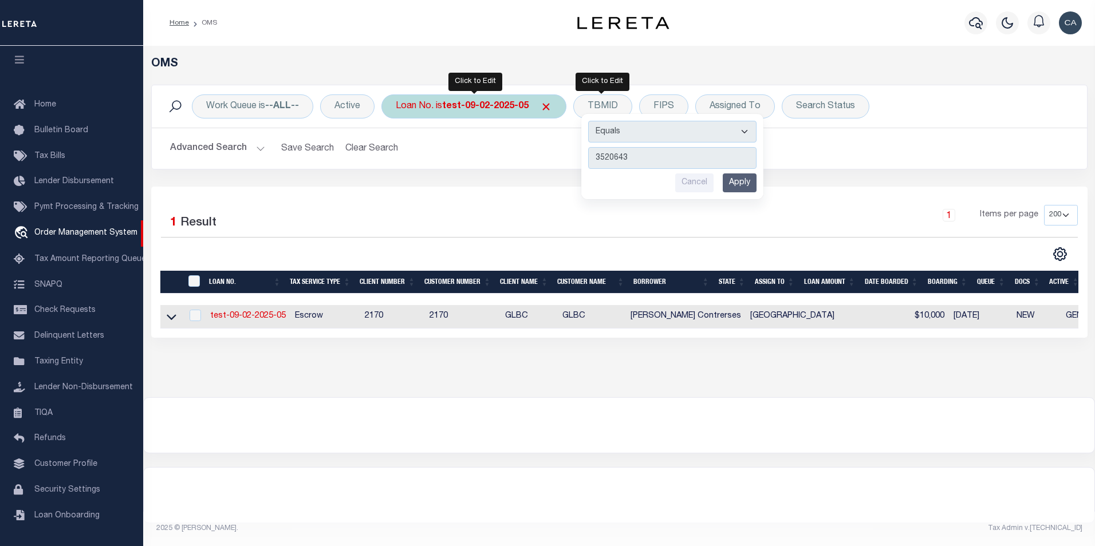
type input "3520643"
click at [465, 94] on div "Work Queue is --ALL-- Active Loan No. is test-09-02-2025-05 TBMID Equals Is Not…" at bounding box center [619, 106] width 935 height 42
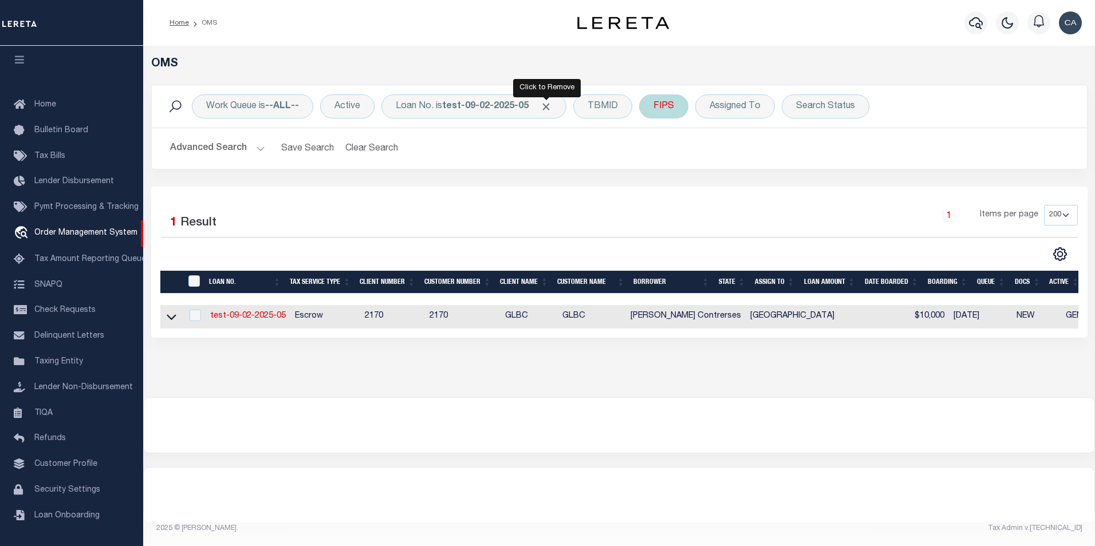
click at [552, 102] on span "Click to Remove" at bounding box center [546, 107] width 12 height 12
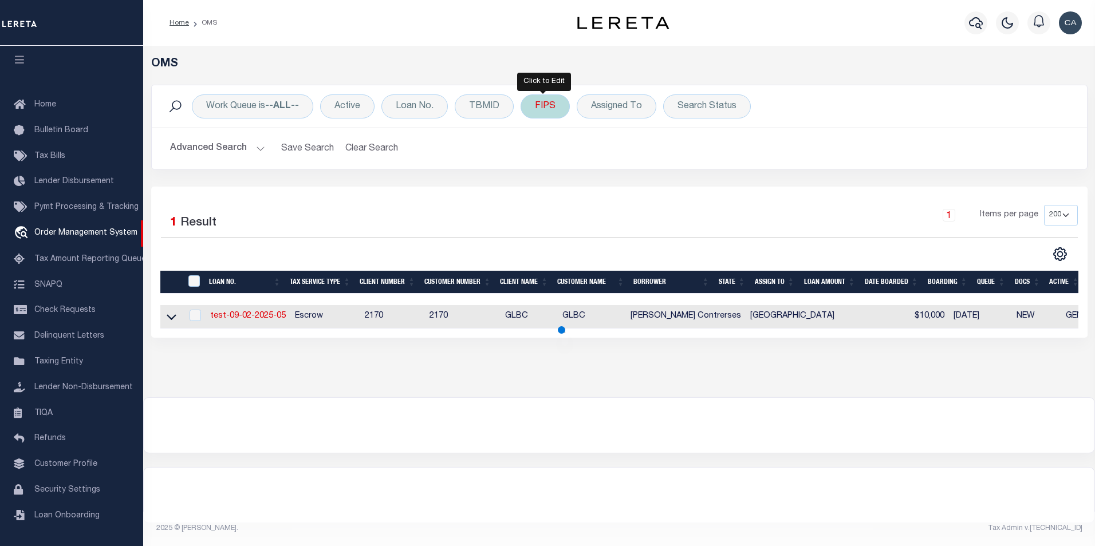
click at [536, 104] on div "FIPS" at bounding box center [545, 107] width 49 height 24
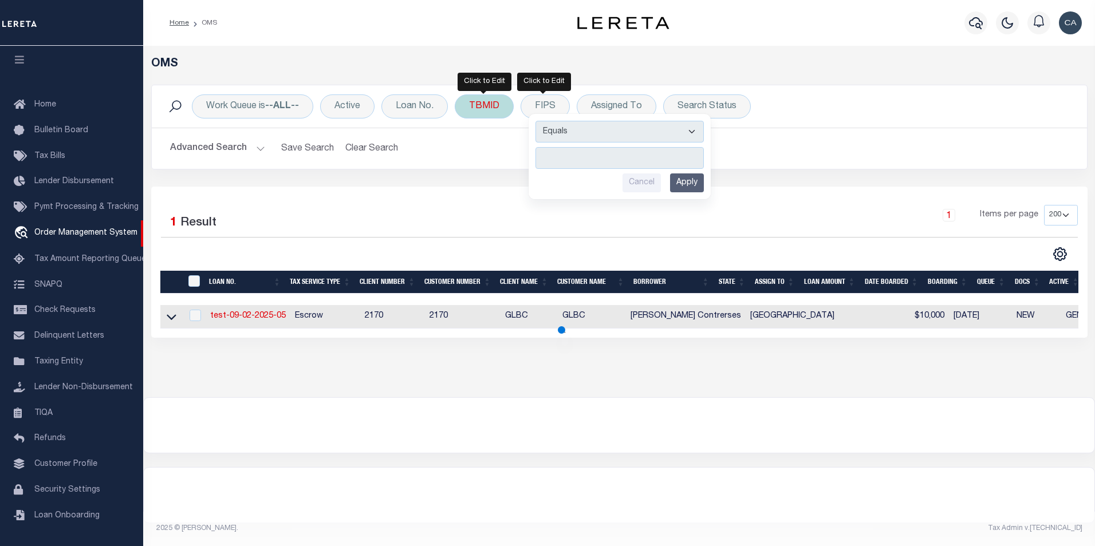
click at [490, 104] on div "TBMID" at bounding box center [484, 107] width 59 height 24
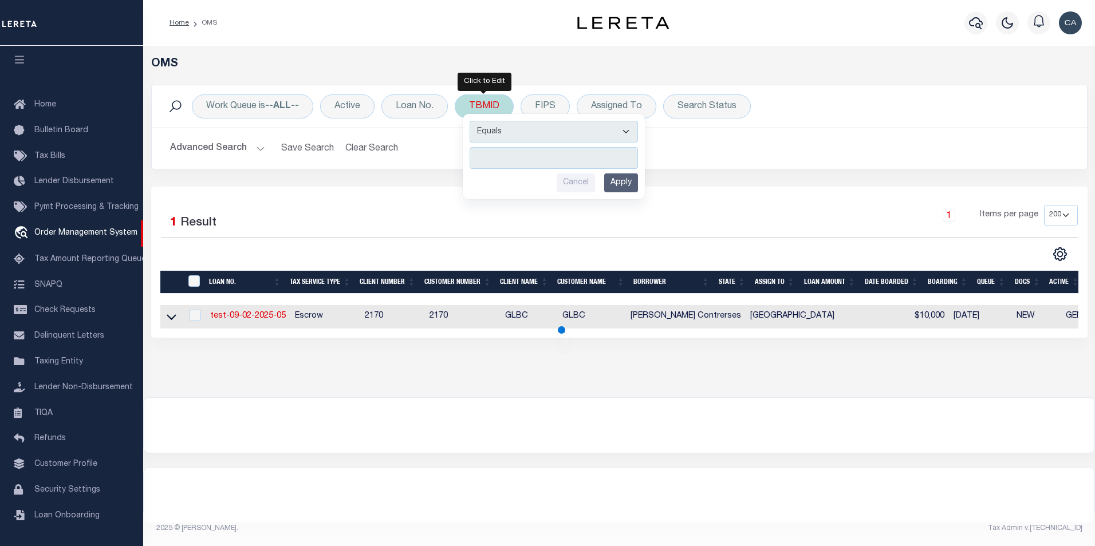
type input "3520643"
click at [624, 180] on input "Apply" at bounding box center [621, 183] width 34 height 19
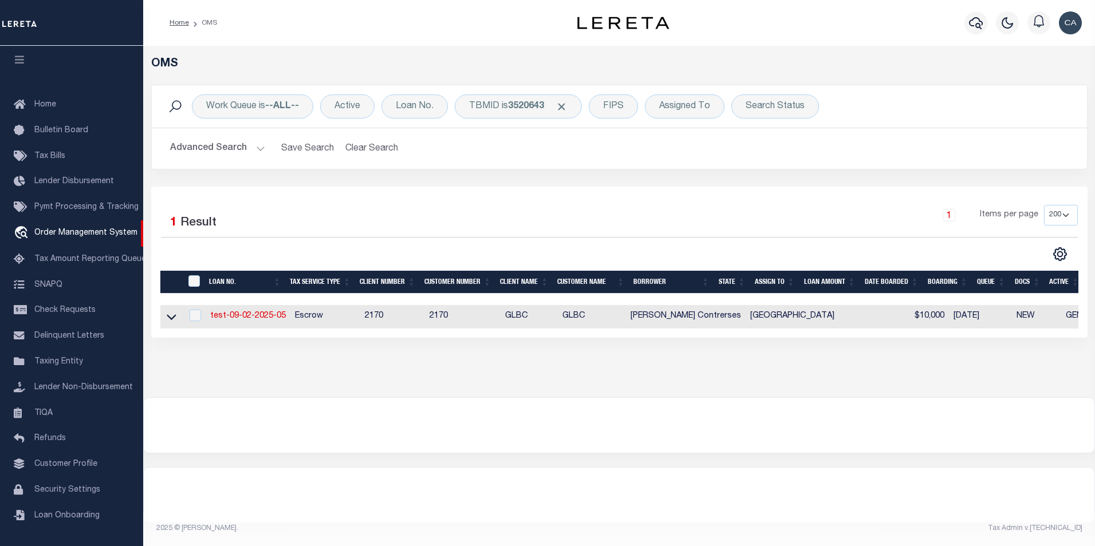
click at [642, 453] on div at bounding box center [619, 425] width 951 height 55
